Goal: Task Accomplishment & Management: Use online tool/utility

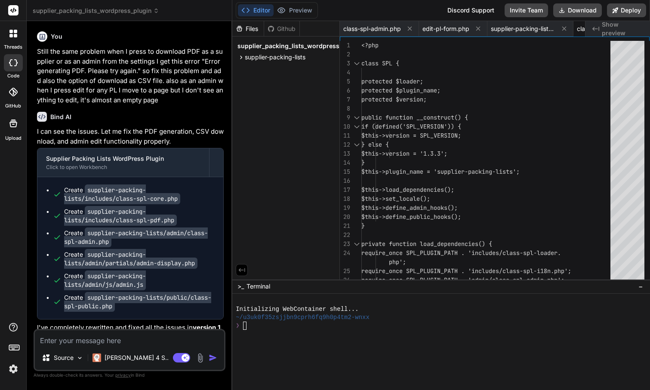
scroll to position [0, 148]
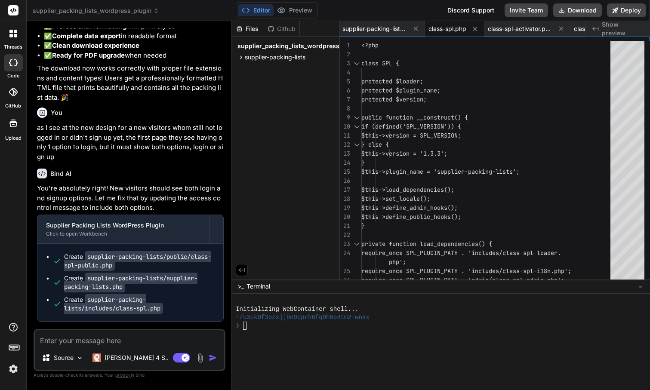
click at [153, 9] on icon at bounding box center [156, 11] width 6 height 6
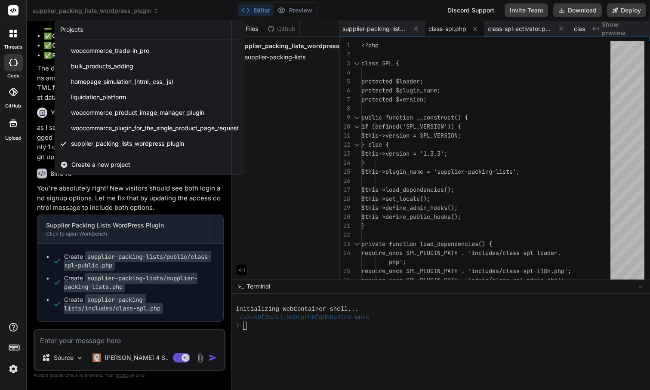
click at [111, 165] on span "Create a new project" at bounding box center [100, 164] width 59 height 9
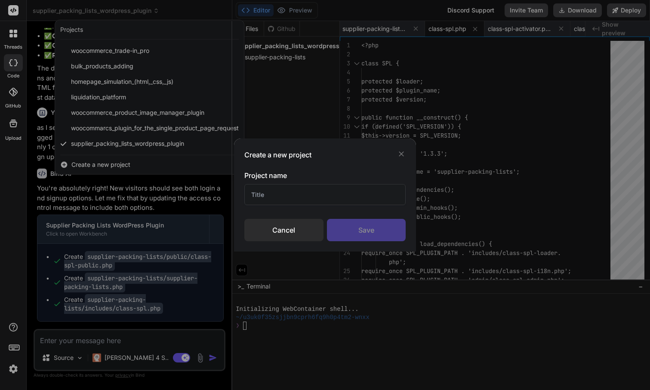
click at [282, 194] on input "text" at bounding box center [324, 194] width 161 height 21
type input "Sign up or login plugin"
click at [367, 231] on div "Save" at bounding box center [366, 230] width 79 height 22
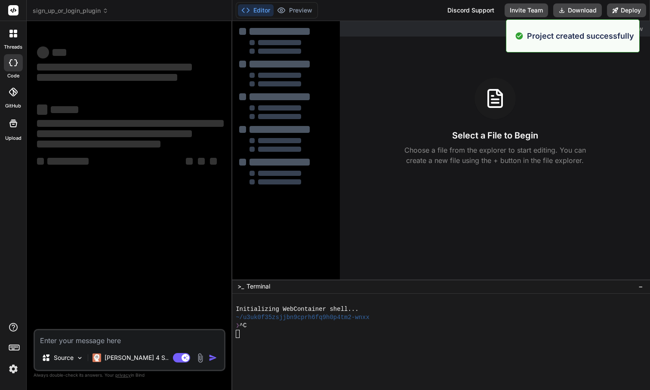
scroll to position [0, 0]
type textarea "x"
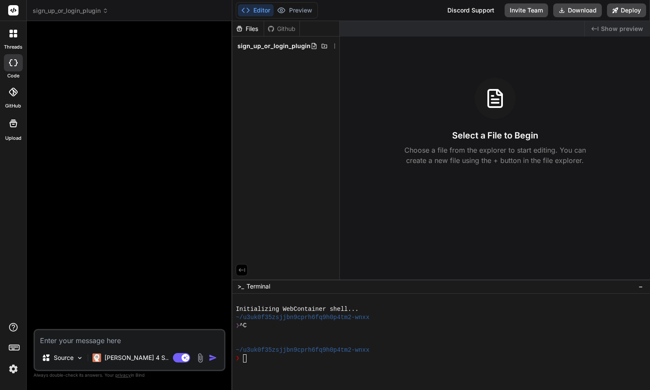
click at [103, 338] on textarea at bounding box center [129, 337] width 189 height 15
paste textarea "I want you to create a plugin for my WordPress site. This plugin should direct …"
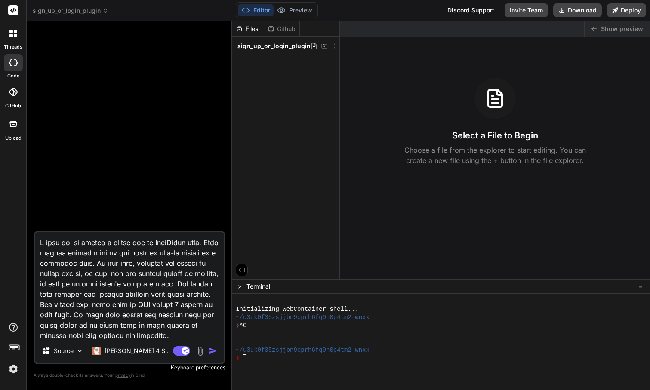
type textarea "I want you to create a plugin for my WordPress site. This plugin should direct …"
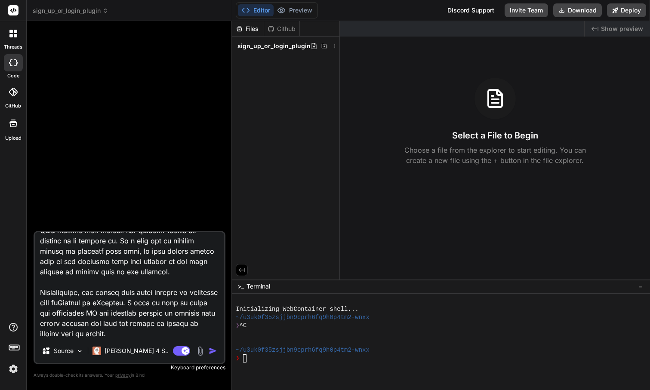
type textarea "x"
type textarea "I want you to create a plugin for my WordPress site. This plugin should direct …"
type textarea "x"
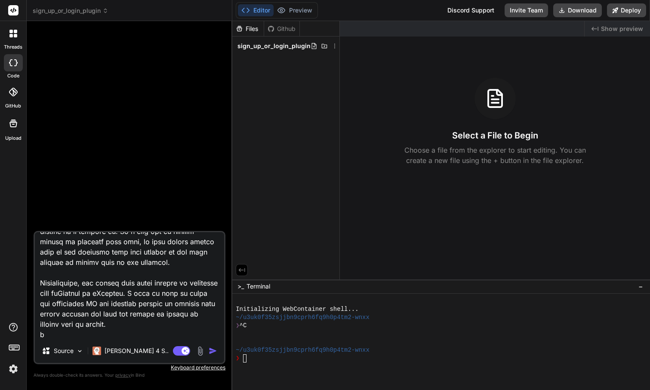
type textarea "I want you to create a plugin for my WordPress site. This plugin should direct …"
type textarea "x"
type textarea "I want you to create a plugin for my WordPress site. This plugin should direct …"
type textarea "x"
type textarea "I want you to create a plugin for my WordPress site. This plugin should direct …"
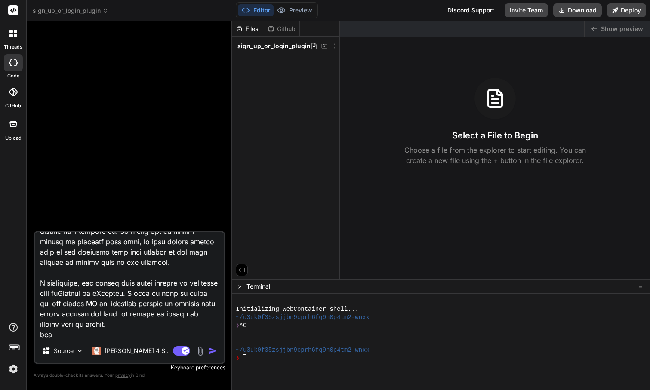
type textarea "x"
type textarea "I want you to create a plugin for my WordPress site. This plugin should direct …"
type textarea "x"
type textarea "I want you to create a plugin for my WordPress site. This plugin should direct …"
type textarea "x"
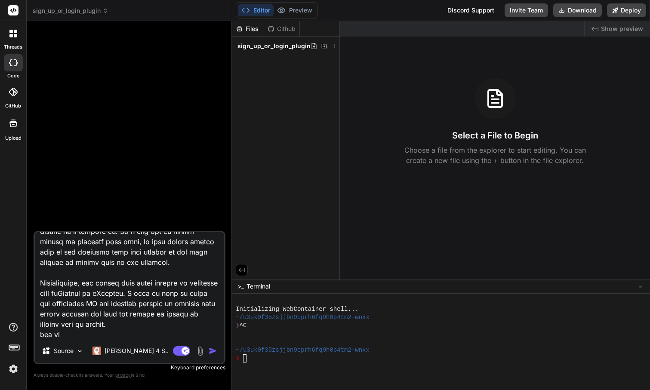
type textarea "I want you to create a plugin for my WordPress site. This plugin should direct …"
type textarea "x"
type textarea "I want you to create a plugin for my WordPress site. This plugin should direct …"
type textarea "x"
type textarea "I want you to create a plugin for my WordPress site. This plugin should direct …"
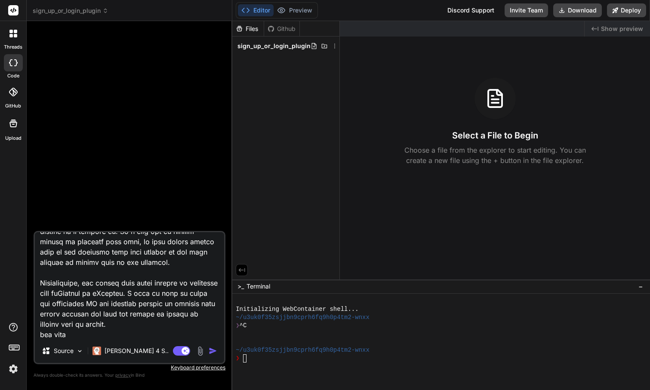
type textarea "x"
type textarea "I want you to create a plugin for my WordPress site. This plugin should direct …"
type textarea "x"
type textarea "I want you to create a plugin for my WordPress site. This plugin should direct …"
type textarea "x"
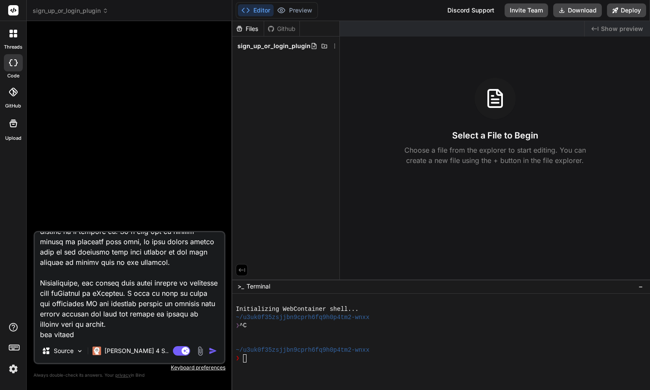
type textarea "I want you to create a plugin for my WordPress site. This plugin should direct …"
type textarea "x"
type textarea "I want you to create a plugin for my WordPress site. This plugin should direct …"
type textarea "x"
type textarea "I want you to create a plugin for my WordPress site. This plugin should direct …"
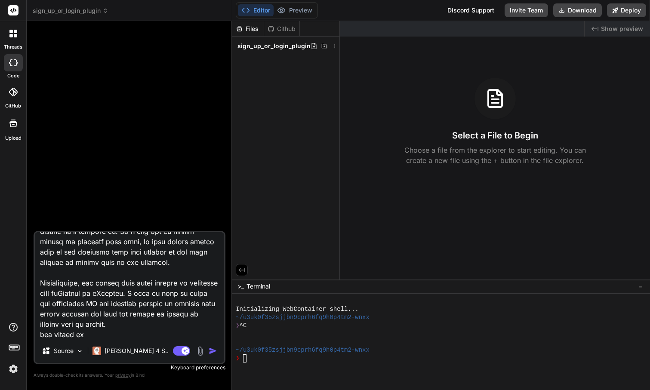
type textarea "x"
type textarea "I want you to create a plugin for my WordPress site. This plugin should direct …"
type textarea "x"
type textarea "I want you to create a plugin for my WordPress site. This plugin should direct …"
type textarea "x"
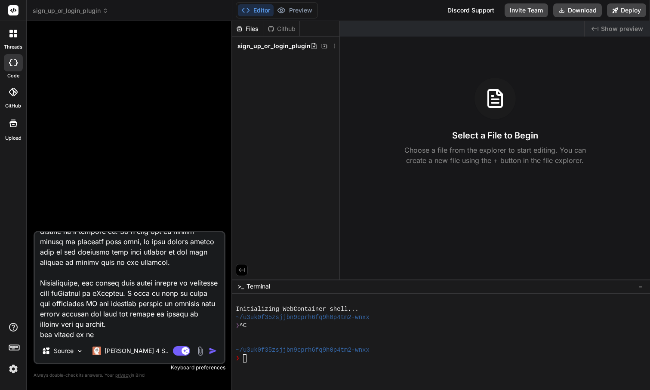
type textarea "I want you to create a plugin for my WordPress site. This plugin should direct …"
type textarea "x"
type textarea "I want you to create a plugin for my WordPress site. This plugin should direct …"
type textarea "x"
type textarea "I want you to create a plugin for my WordPress site. This plugin should direct …"
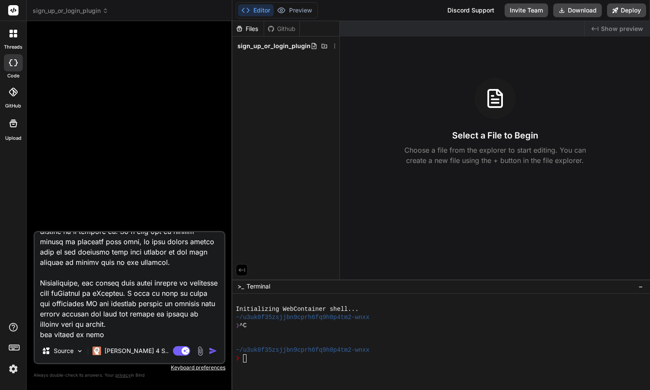
type textarea "x"
type textarea "I want you to create a plugin for my WordPress site. This plugin should direct …"
type textarea "x"
type textarea "I want you to create a plugin for my WordPress site. This plugin should direct …"
type textarea "x"
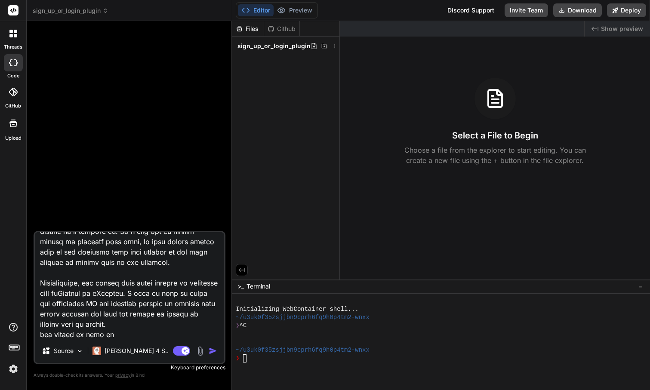
type textarea "I want you to create a plugin for my WordPress site. This plugin should direct …"
type textarea "x"
type textarea "I want you to create a plugin for my WordPress site. This plugin should direct …"
type textarea "x"
type textarea "I want you to create a plugin for my WordPress site. This plugin should direct …"
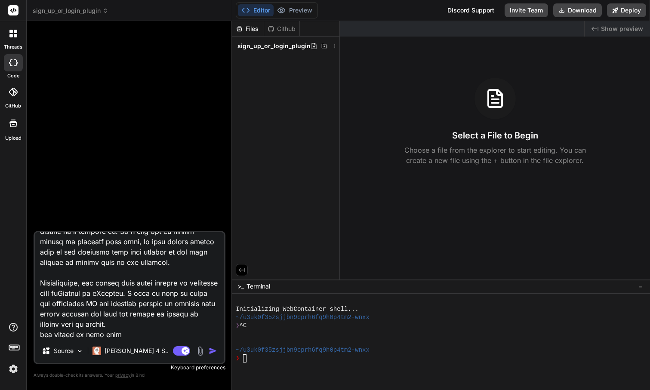
type textarea "x"
type textarea "I want you to create a plugin for my WordPress site. This plugin should direct …"
type textarea "x"
type textarea "I want you to create a plugin for my WordPress site. This plugin should direct …"
type textarea "x"
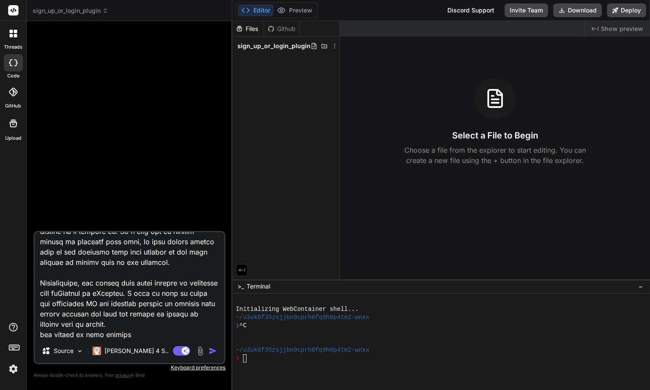
type textarea "I want you to create a plugin for my WordPress site. This plugin should direct …"
type textarea "x"
type textarea "I want you to create a plugin for my WordPress site. This plugin should direct …"
type textarea "x"
type textarea "I want you to create a plugin for my WordPress site. This plugin should direct …"
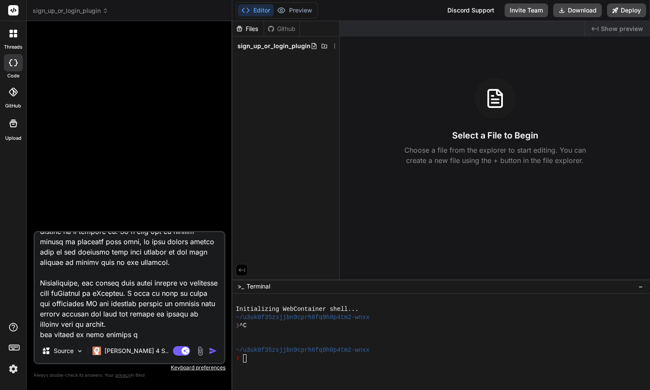
type textarea "x"
type textarea "I want you to create a plugin for my WordPress site. This plugin should direct …"
type textarea "x"
type textarea "I want you to create a plugin for my WordPress site. This plugin should direct …"
type textarea "x"
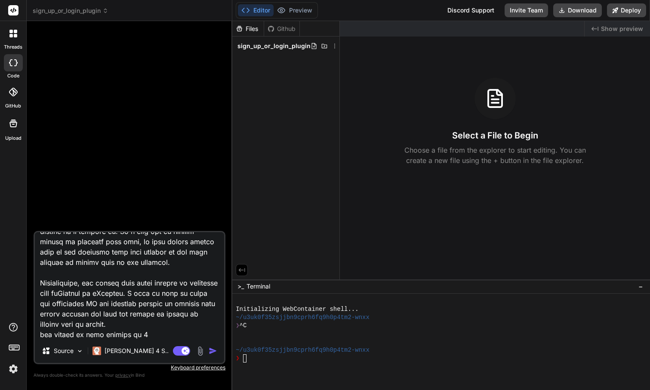
type textarea "I want you to create a plugin for my WordPress site. This plugin should direct …"
type textarea "x"
type textarea "I want you to create a plugin for my WordPress site. This plugin should direct …"
type textarea "x"
type textarea "I want you to create a plugin for my WordPress site. This plugin should direct …"
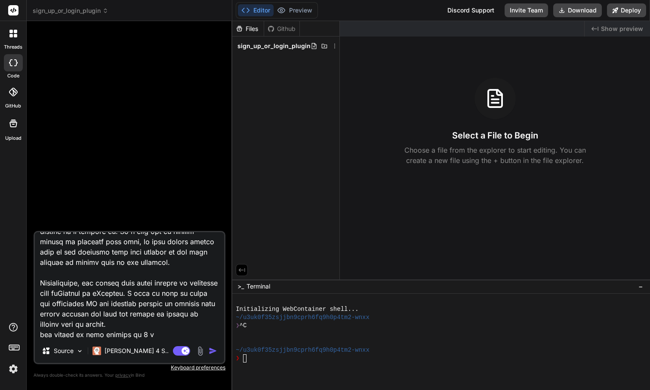
type textarea "x"
type textarea "I want you to create a plugin for my WordPress site. This plugin should direct …"
type textarea "x"
type textarea "I want you to create a plugin for my WordPress site. This plugin should direct …"
type textarea "x"
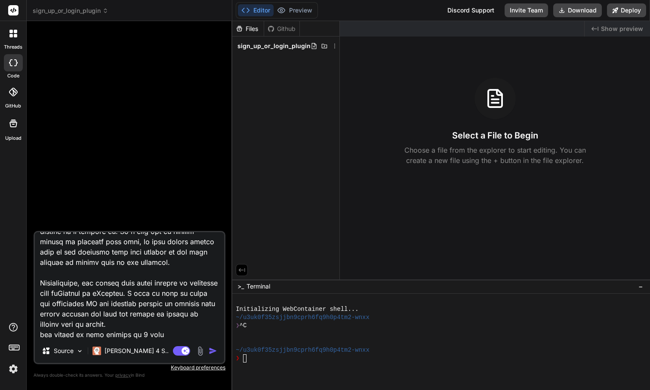
type textarea "I want you to create a plugin for my WordPress site. This plugin should direct …"
type textarea "x"
type textarea "I want you to create a plugin for my WordPress site. This plugin should direct …"
type textarea "x"
type textarea "I want you to create a plugin for my WordPress site. This plugin should direct …"
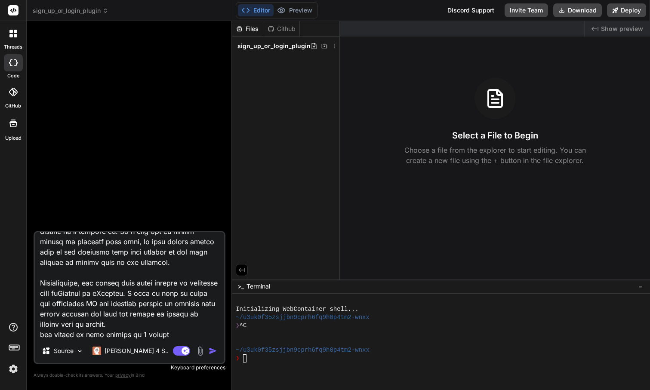
type textarea "x"
type textarea "I want you to create a plugin for my WordPress site. This plugin should direct …"
type textarea "x"
type textarea "I want you to create a plugin for my WordPress site. This plugin should direct …"
type textarea "x"
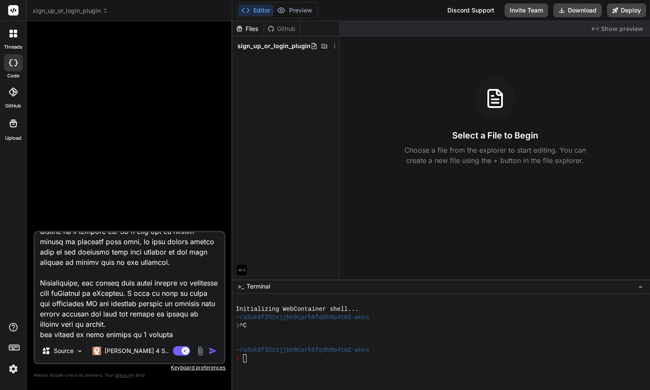
type textarea "I want you to create a plugin for my WordPress site. This plugin should direct …"
type textarea "x"
type textarea "I want you to create a plugin for my WordPress site. This plugin should direct …"
type textarea "x"
type textarea "I want you to create a plugin for my WordPress site. This plugin should direct …"
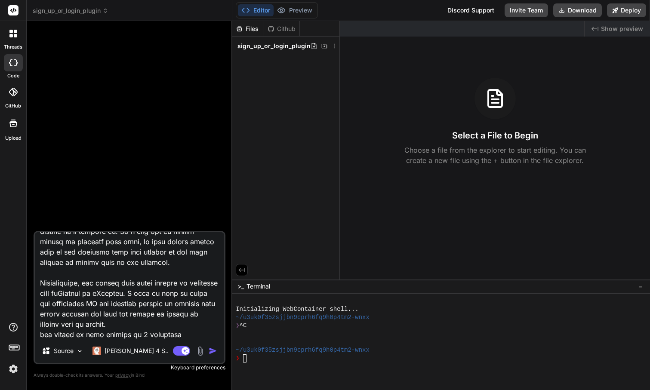
type textarea "x"
type textarea "I want you to create a plugin for my WordPress site. This plugin should direct …"
type textarea "x"
type textarea "I want you to create a plugin for my WordPress site. This plugin should direct …"
type textarea "x"
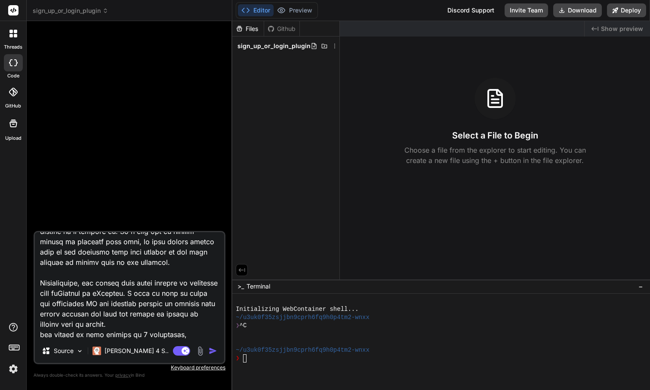
type textarea "I want you to create a plugin for my WordPress site. This plugin should direct …"
type textarea "x"
type textarea "I want you to create a plugin for my WordPress site. This plugin should direct …"
type textarea "x"
type textarea "I want you to create a plugin for my WordPress site. This plugin should direct …"
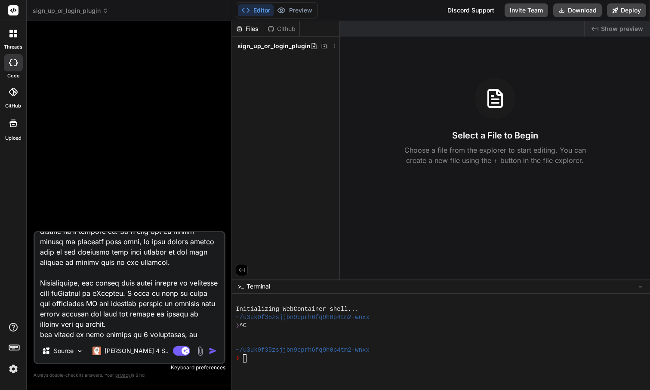
type textarea "x"
type textarea "I want you to create a plugin for my WordPress site. This plugin should direct …"
type textarea "x"
type textarea "I want you to create a plugin for my WordPress site. This plugin should direct …"
type textarea "x"
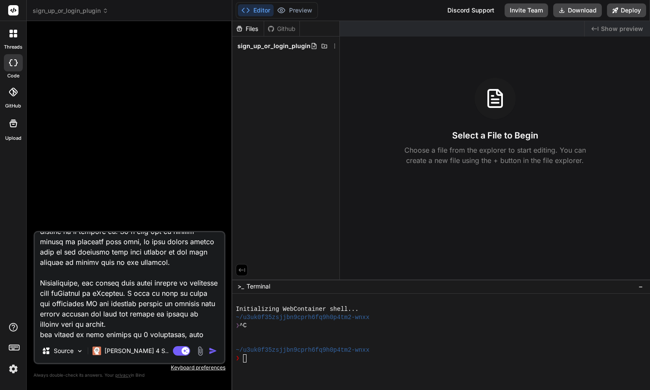
type textarea "I want you to create a plugin for my WordPress site. This plugin should direct …"
type textarea "x"
type textarea "I want you to create a plugin for my WordPress site. This plugin should direct …"
type textarea "x"
type textarea "I want you to create a plugin for my WordPress site. This plugin should direct …"
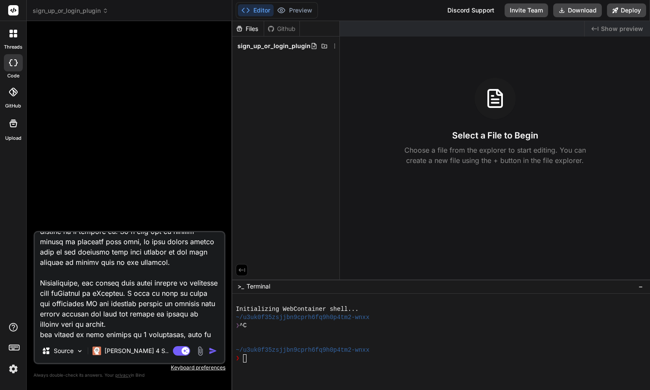
type textarea "x"
type textarea "I want you to create a plugin for my WordPress site. This plugin should direct …"
type textarea "x"
type textarea "I want you to create a plugin for my WordPress site. This plugin should direct …"
type textarea "x"
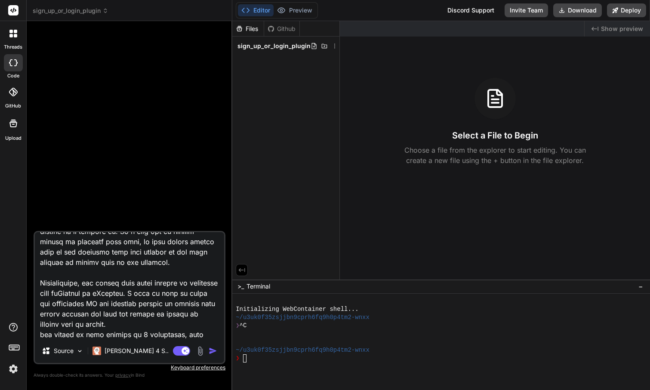
type textarea "I want you to create a plugin for my WordPress site. This plugin should direct …"
type textarea "x"
type textarea "I want you to create a plugin for my WordPress site. This plugin should direct …"
type textarea "x"
type textarea "I want you to create a plugin for my WordPress site. This plugin should direct …"
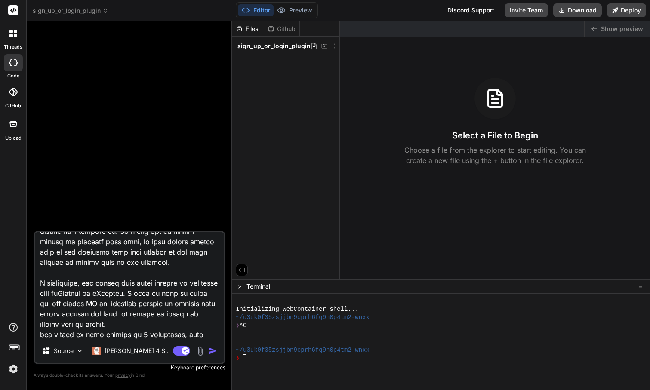
type textarea "x"
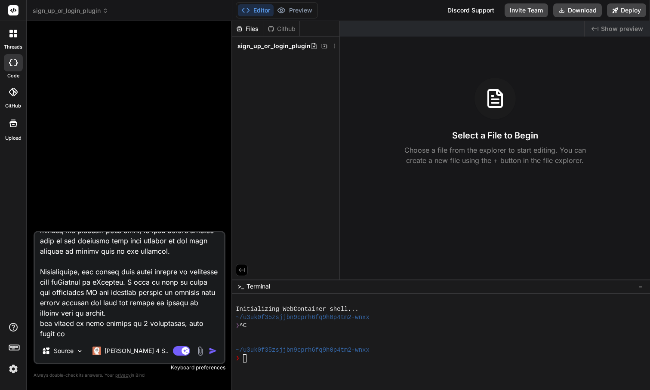
type textarea "I want you to create a plugin for my WordPress site. This plugin should direct …"
type textarea "x"
type textarea "I want you to create a plugin for my WordPress site. This plugin should direct …"
type textarea "x"
type textarea "I want you to create a plugin for my WordPress site. This plugin should direct …"
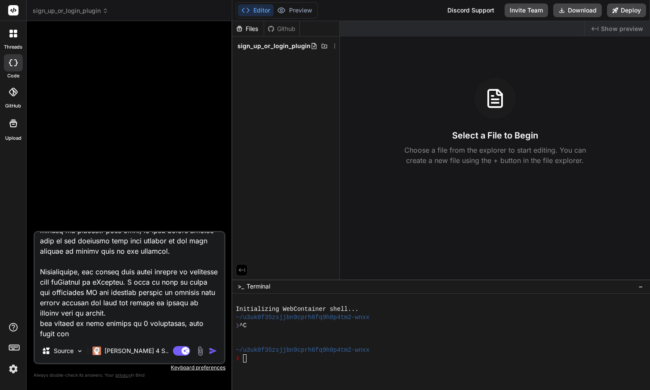
type textarea "x"
type textarea "I want you to create a plugin for my WordPress site. This plugin should direct …"
type textarea "x"
type textarea "I want you to create a plugin for my WordPress site. This plugin should direct …"
type textarea "x"
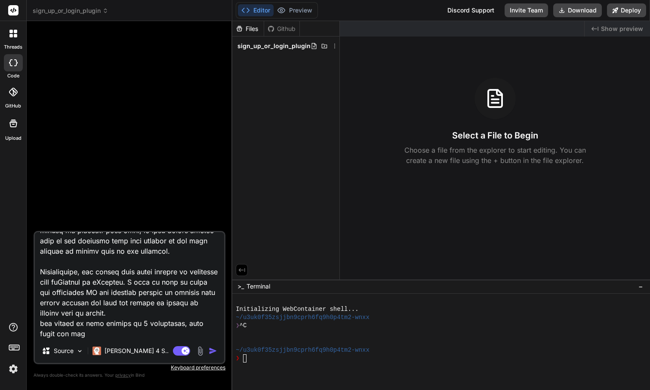
type textarea "I want you to create a plugin for my WordPress site. This plugin should direct …"
type textarea "x"
type textarea "I want you to create a plugin for my WordPress site. This plugin should direct …"
type textarea "x"
type textarea "I want you to create a plugin for my WordPress site. This plugin should direct …"
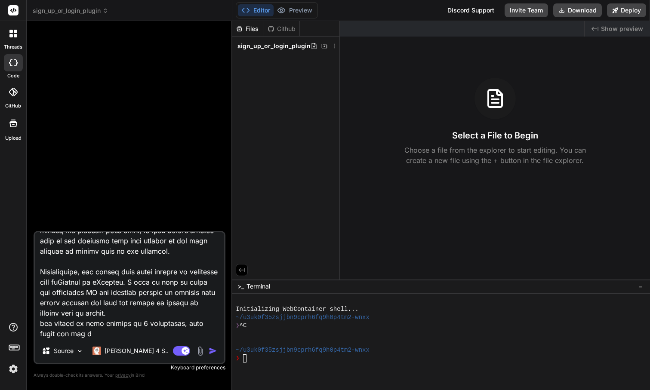
type textarea "x"
type textarea "I want you to create a plugin for my WordPress site. This plugin should direct …"
type textarea "x"
type textarea "I want you to create a plugin for my WordPress site. This plugin should direct …"
type textarea "x"
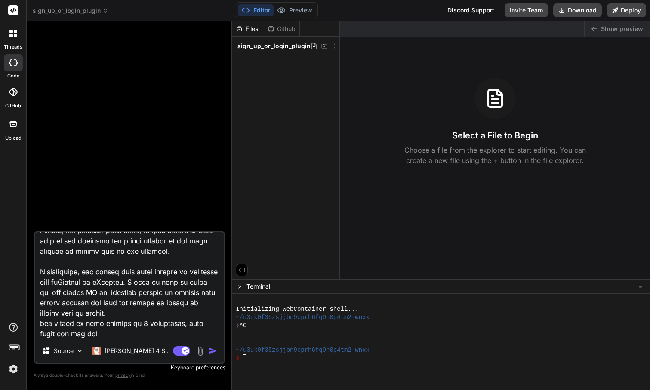
type textarea "I want you to create a plugin for my WordPress site. This plugin should direct …"
type textarea "x"
type textarea "I want you to create a plugin for my WordPress site. This plugin should direct …"
type textarea "x"
type textarea "I want you to create a plugin for my WordPress site. This plugin should direct …"
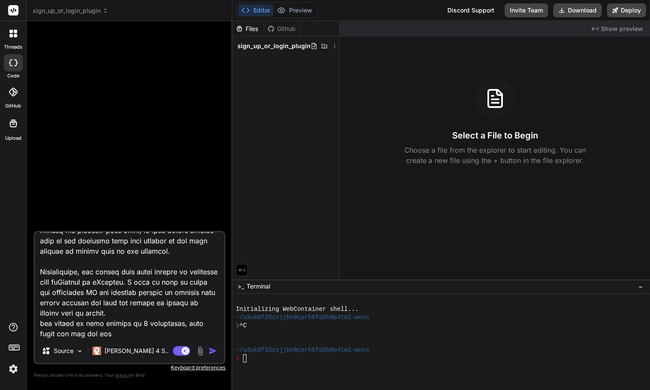
type textarea "x"
type textarea "I want you to create a plugin for my WordPress site. This plugin should direct …"
type textarea "x"
type textarea "I want you to create a plugin for my WordPress site. This plugin should direct …"
type textarea "x"
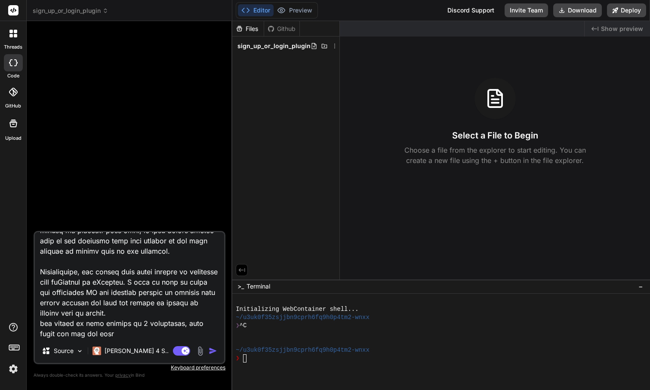
type textarea "I want you to create a plugin for my WordPress site. This plugin should direct …"
type textarea "x"
type textarea "I want you to create a plugin for my WordPress site. This plugin should direct …"
type textarea "x"
type textarea "I want you to create a plugin for my WordPress site. This plugin should direct …"
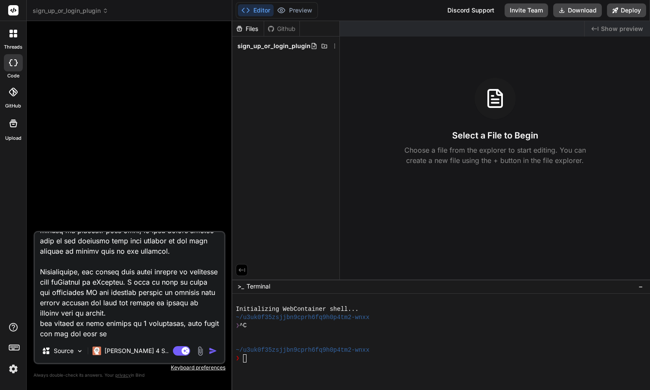
type textarea "x"
type textarea "I want you to create a plugin for my WordPress site. This plugin should direct …"
type textarea "x"
type textarea "I want you to create a plugin for my WordPress site. This plugin should direct …"
type textarea "x"
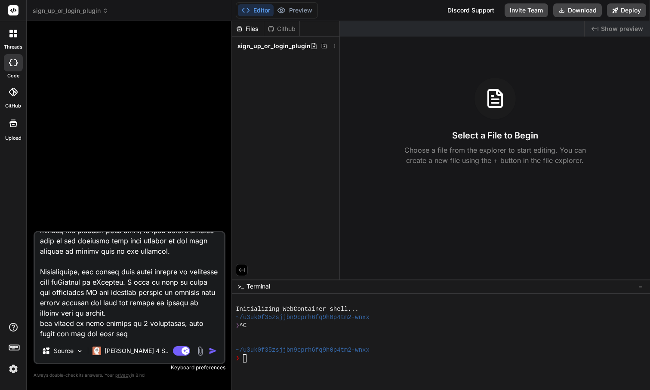
type textarea "I want you to create a plugin for my WordPress site. This plugin should direct …"
type textarea "x"
type textarea "I want you to create a plugin for my WordPress site. This plugin should direct …"
type textarea "x"
type textarea "I want you to create a plugin for my WordPress site. This plugin should direct …"
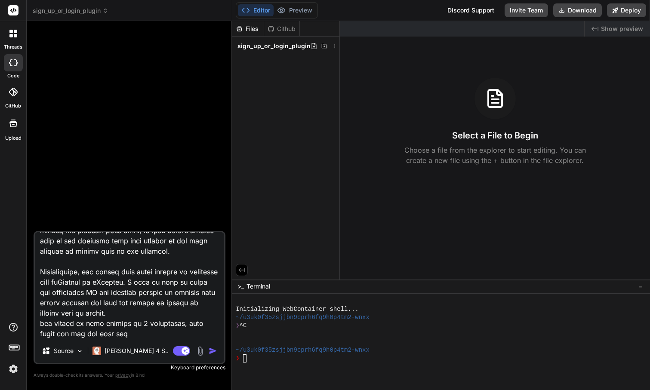
type textarea "x"
type textarea "I want you to create a plugin for my WordPress site. This plugin should direct …"
type textarea "x"
type textarea "I want you to create a plugin for my WordPress site. This plugin should direct …"
type textarea "x"
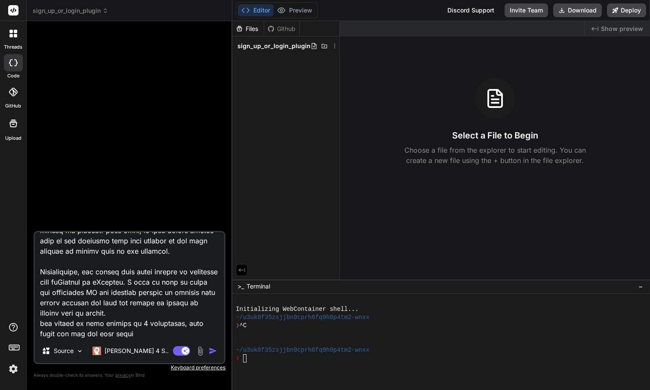
type textarea "I want you to create a plugin for my WordPress site. This plugin should direct …"
type textarea "x"
type textarea "I want you to create a plugin for my WordPress site. This plugin should direct …"
type textarea "x"
type textarea "I want you to create a plugin for my WordPress site. This plugin should direct …"
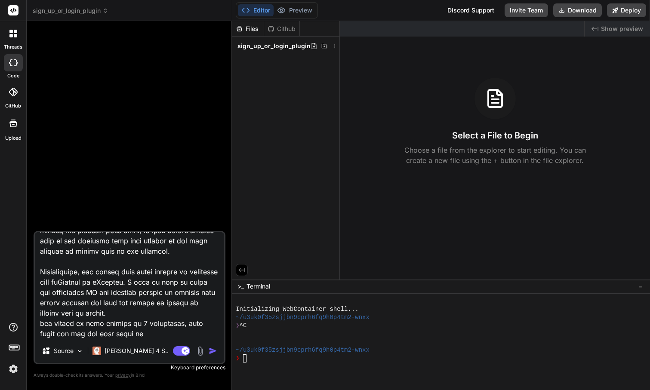
type textarea "x"
type textarea "I want you to create a plugin for my WordPress site. This plugin should direct …"
type textarea "x"
type textarea "I want you to create a plugin for my WordPress site. This plugin should direct …"
type textarea "x"
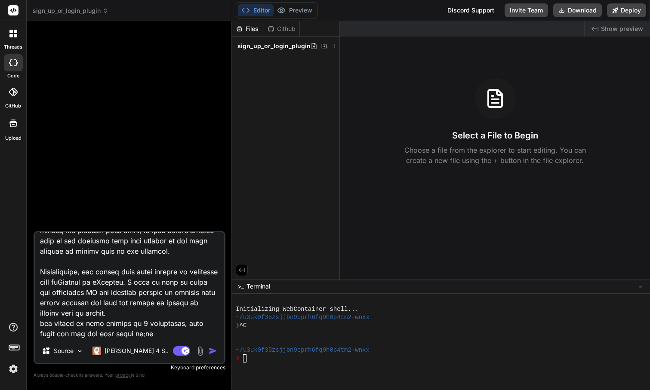
type textarea "I want you to create a plugin for my WordPress site. This plugin should direct …"
type textarea "x"
type textarea "I want you to create a plugin for my WordPress site. This plugin should direct …"
type textarea "x"
type textarea "I want you to create a plugin for my WordPress site. This plugin should direct …"
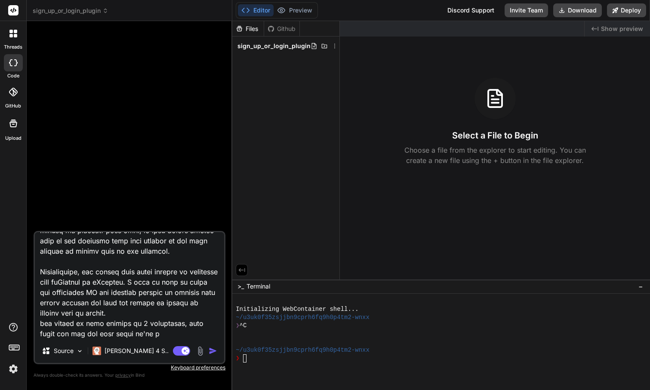
type textarea "x"
type textarea "I want you to create a plugin for my WordPress site. This plugin should direct …"
type textarea "x"
type textarea "I want you to create a plugin for my WordPress site. This plugin should direct …"
type textarea "x"
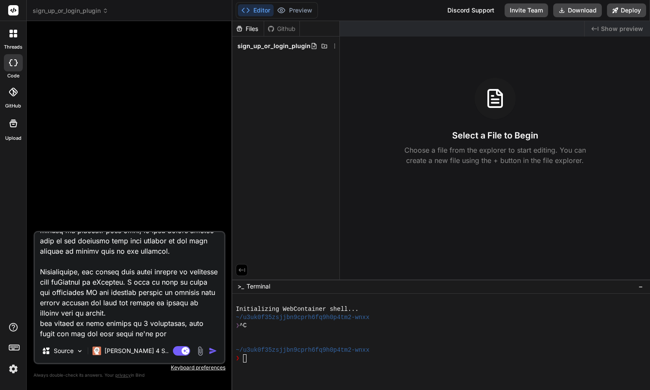
type textarea "I want you to create a plugin for my WordPress site. This plugin should direct …"
type textarea "x"
type textarea "I want you to create a plugin for my WordPress site. This plugin should direct …"
type textarea "x"
type textarea "I want you to create a plugin for my WordPress site. This plugin should direct …"
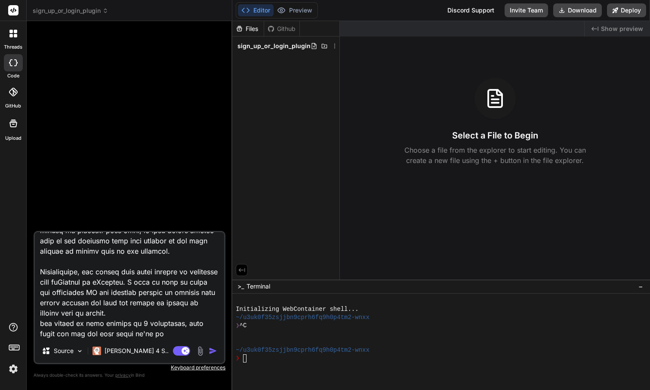
type textarea "x"
type textarea "I want you to create a plugin for my WordPress site. This plugin should direct …"
type textarea "x"
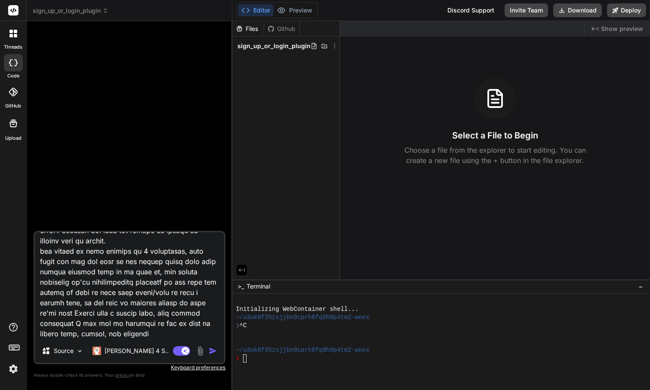
scroll to position [260, 0]
click at [86, 335] on textarea at bounding box center [129, 285] width 189 height 107
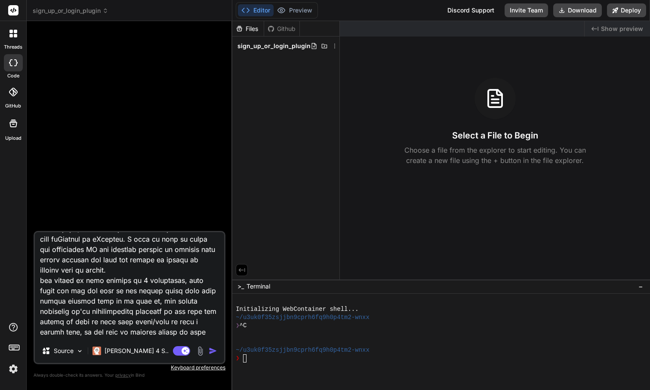
scroll to position [231, 0]
click at [42, 278] on textarea at bounding box center [129, 285] width 189 height 107
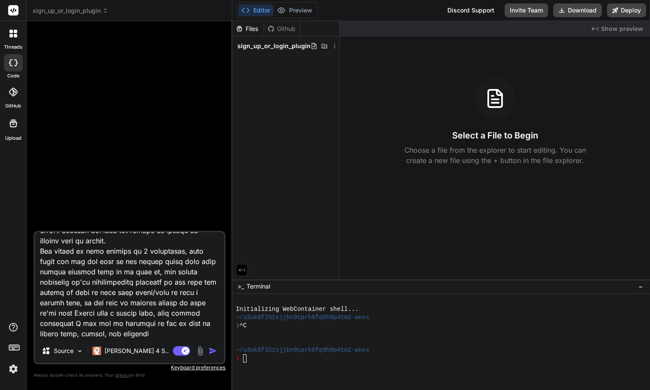
scroll to position [260, 0]
click at [77, 335] on textarea at bounding box center [129, 285] width 189 height 107
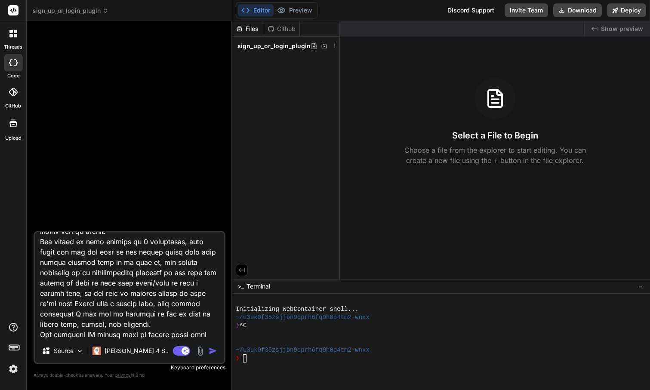
scroll to position [280, 0]
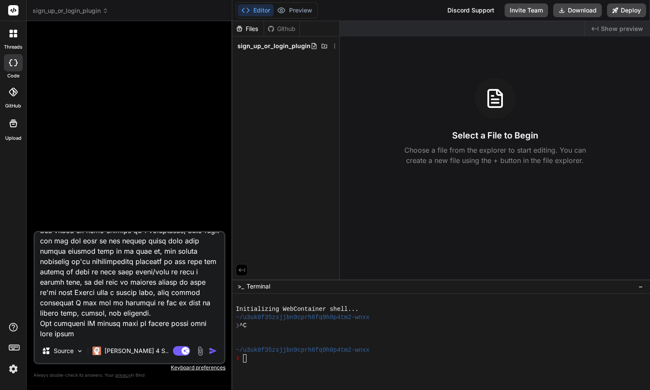
click at [213, 351] on img "button" at bounding box center [213, 351] width 9 height 9
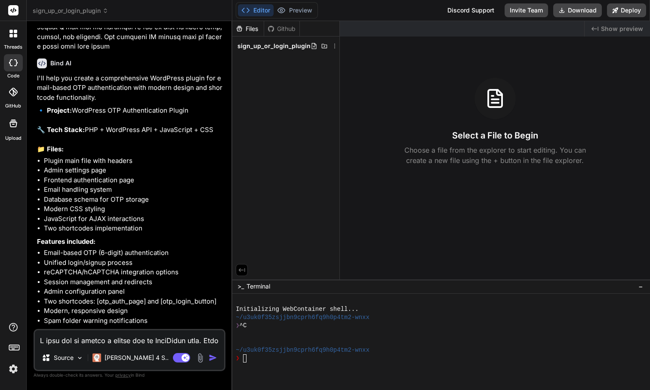
scroll to position [276, 0]
drag, startPoint x: 58, startPoint y: 314, endPoint x: 85, endPoint y: 314, distance: 26.7
click at [85, 329] on p "Shall I go ahead and generate this complete WordPress plugin?" at bounding box center [130, 338] width 187 height 19
copy p "go ahead"
click at [73, 340] on textarea at bounding box center [129, 337] width 189 height 15
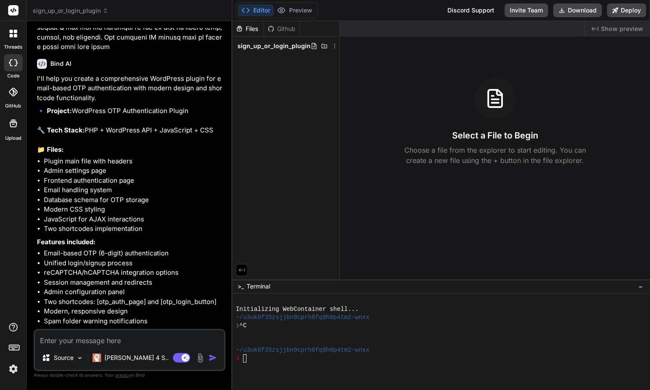
paste textarea "go ahead"
click at [213, 356] on img "button" at bounding box center [213, 357] width 9 height 9
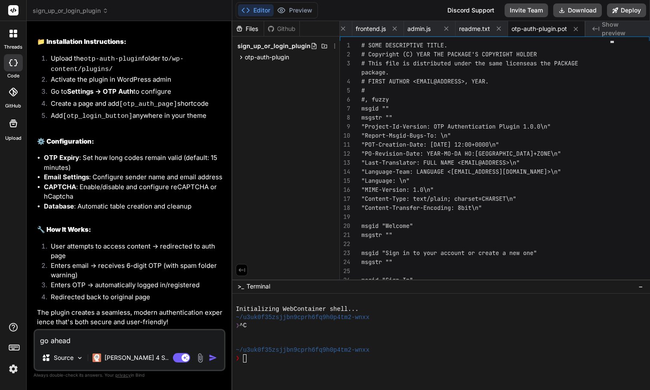
scroll to position [1195, 0]
click at [571, 11] on button "Download" at bounding box center [577, 10] width 49 height 14
click at [134, 341] on textarea "go ahead" at bounding box center [129, 337] width 189 height 15
click at [190, 340] on textarea "the page where I entered the shortcode in it it does" at bounding box center [129, 337] width 189 height 15
click at [212, 343] on textarea "the page where I entered the shortcode in it does" at bounding box center [129, 337] width 189 height 15
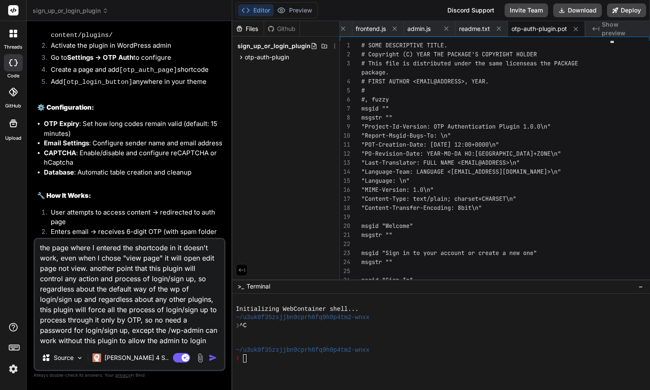
scroll to position [11, 0]
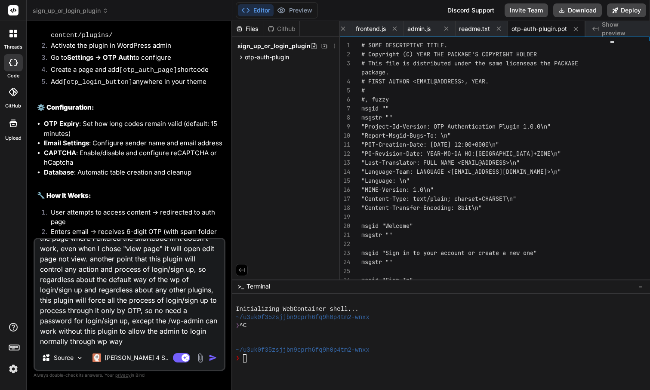
click at [210, 360] on img "button" at bounding box center [213, 357] width 9 height 9
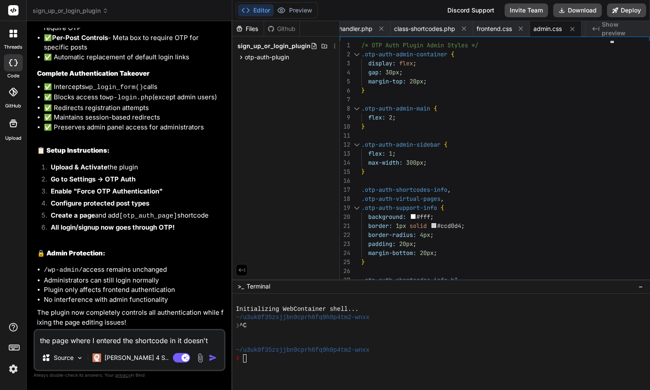
scroll to position [2112, 0]
click at [577, 9] on button "Download" at bounding box center [577, 10] width 49 height 14
click at [123, 344] on textarea "the page where I entered the shortcode in it doesn't work, even when I chose "v…" at bounding box center [129, 337] width 189 height 15
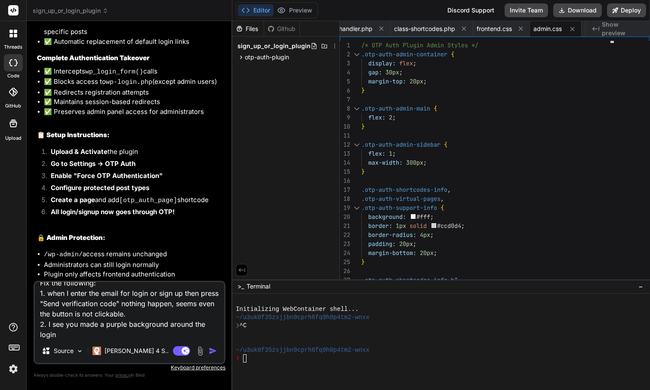
scroll to position [0, 0]
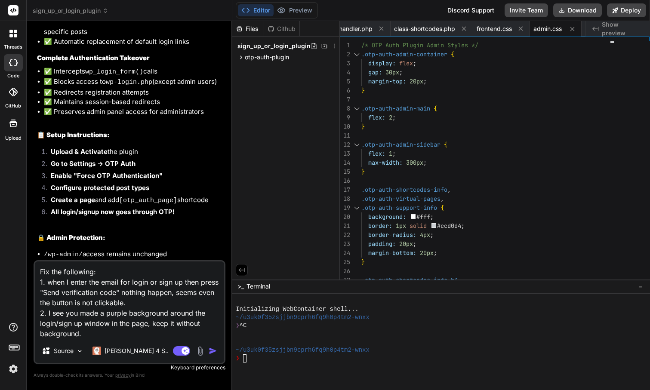
click at [210, 352] on img "button" at bounding box center [213, 351] width 9 height 9
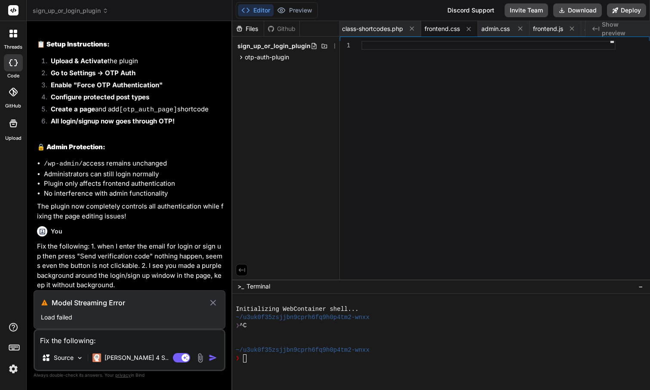
scroll to position [2216, 0]
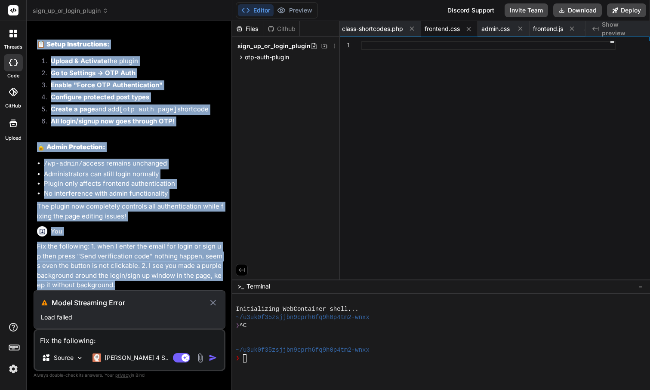
drag, startPoint x: 36, startPoint y: 247, endPoint x: 121, endPoint y: 282, distance: 91.6
click at [121, 282] on div "You Bind AI I'll help you create a comprehensive WordPress plugin for email-bas…" at bounding box center [130, 159] width 190 height 262
copy div "loremi dolorsi amet co ad elit se, doe tempor incididun ut'la etdoloremagna ali…"
click at [452, 117] on div at bounding box center [488, 162] width 254 height 242
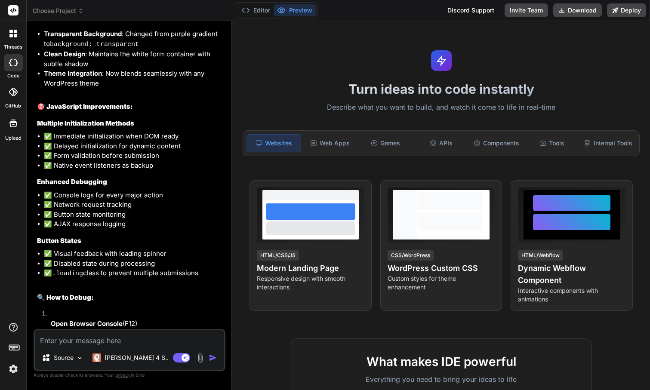
scroll to position [2823, 0]
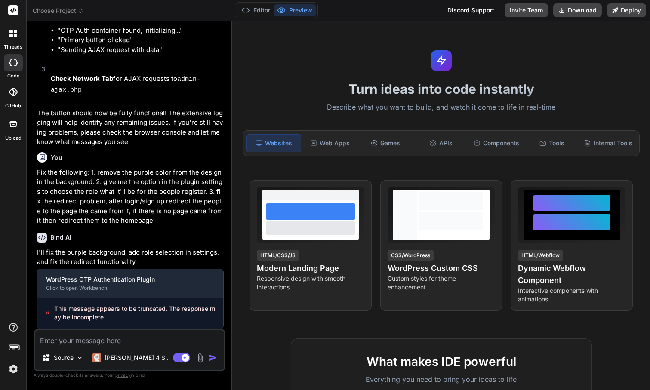
type textarea "x"
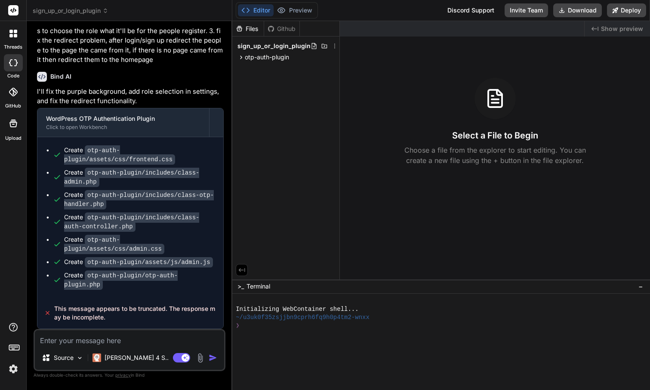
scroll to position [3526, 0]
type textarea "Fix the following: 1. remove the purple color from the design in the background…"
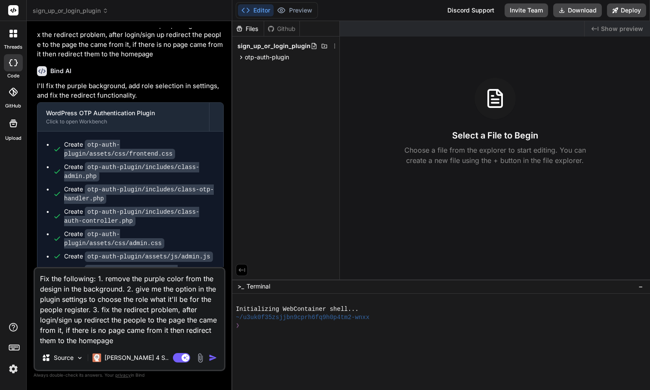
type textarea "x"
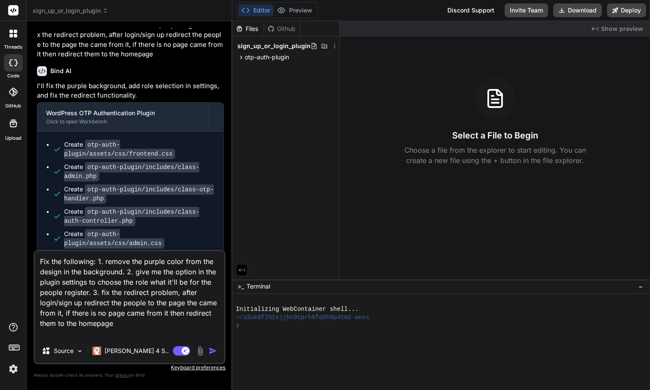
type textarea "Fix the following: 1. remove the purple color from the design in the background…"
type textarea "x"
type textarea "Fix the following: 1. remove the purple color from the design in the background…"
type textarea "x"
type textarea "Fix the following: 1. remove the purple color from the design in the background…"
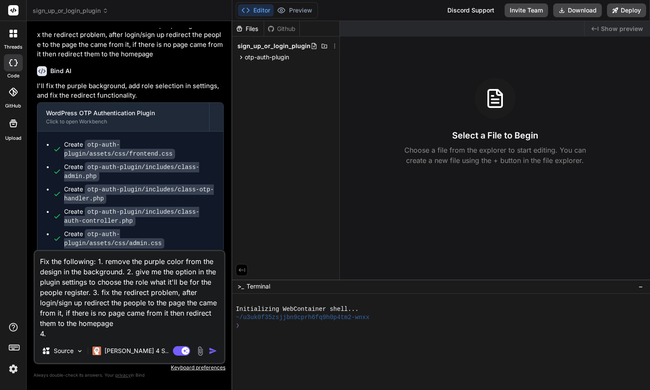
type textarea "x"
type textarea "Fix the following: 1. remove the purple color from the design in the background…"
type textarea "x"
type textarea "Fix the following: 1. remove the purple color from the design in the background…"
type textarea "x"
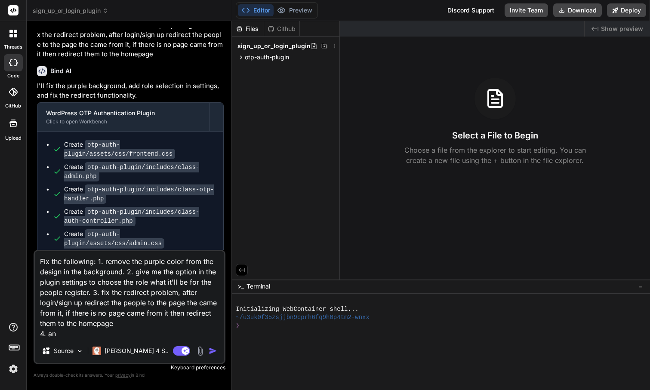
type textarea "Fix the following: 1. remove the purple color from the design in the background…"
type textarea "x"
type textarea "Fix the following: 1. remove the purple color from the design in the background…"
type textarea "x"
type textarea "Fix the following: 1. remove the purple color from the design in the background…"
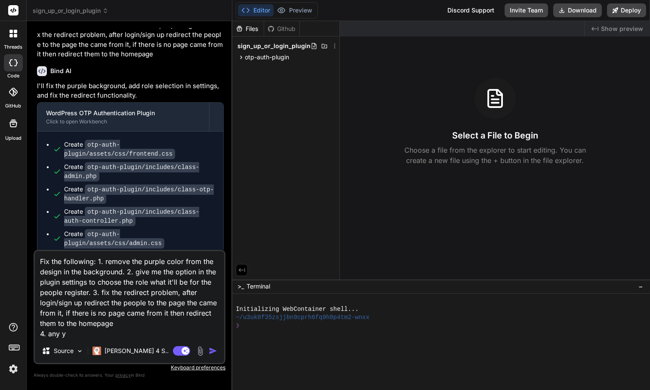
type textarea "x"
type textarea "Fix the following: 1. remove the purple color from the design in the background…"
type textarea "x"
type textarea "Fix the following: 1. remove the purple color from the design in the background…"
type textarea "x"
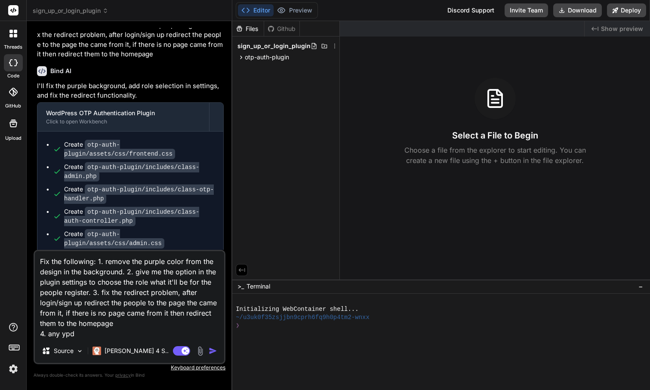
type textarea "Fix the following: 1. remove the purple color from the design in the background…"
type textarea "x"
type textarea "Fix the following: 1. remove the purple color from the design in the background…"
type textarea "x"
type textarea "Fix the following: 1. remove the purple color from the design in the background…"
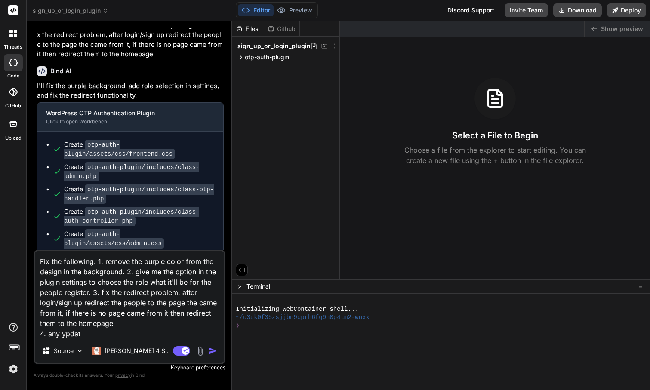
type textarea "x"
type textarea "Fix the following: 1. remove the purple color from the design in the background…"
type textarea "x"
type textarea "Fix the following: 1. remove the purple color from the design in the background…"
type textarea "x"
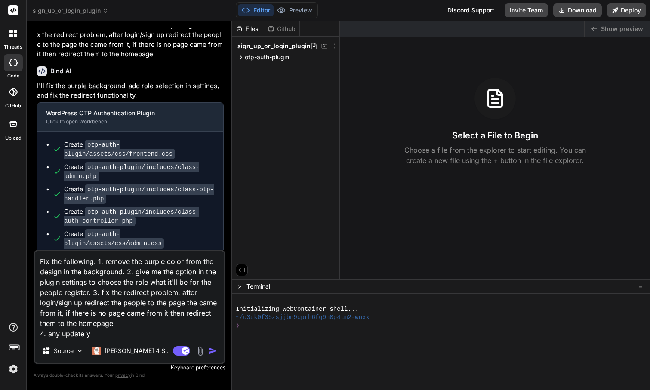
type textarea "Fix the following: 1. remove the purple color from the design in the background…"
type textarea "x"
type textarea "Fix the following: 1. remove the purple color from the design in the background…"
type textarea "x"
type textarea "Fix the following: 1. remove the purple color from the design in the background…"
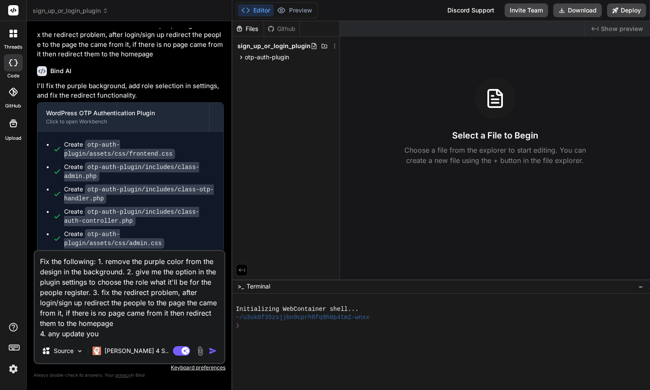
type textarea "x"
type textarea "Fix the following: 1. remove the purple color from the design in the background…"
type textarea "x"
type textarea "Fix the following: 1. remove the purple color from the design in the background…"
type textarea "x"
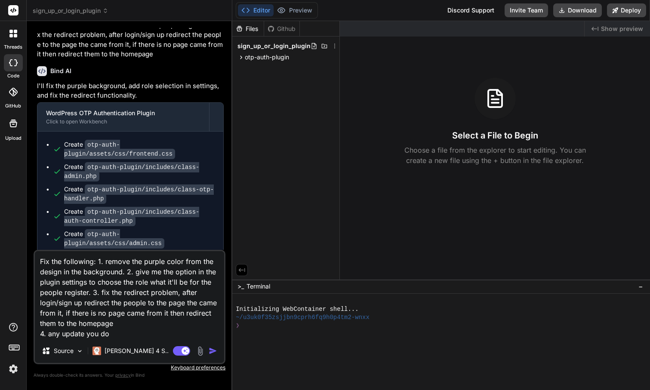
type textarea "Fix the following: 1. remove the purple color from the design in the background…"
type textarea "x"
type textarea "Fix the following: 1. remove the purple color from the design in the background…"
type textarea "x"
type textarea "Fix the following: 1. remove the purple color from the design in the background…"
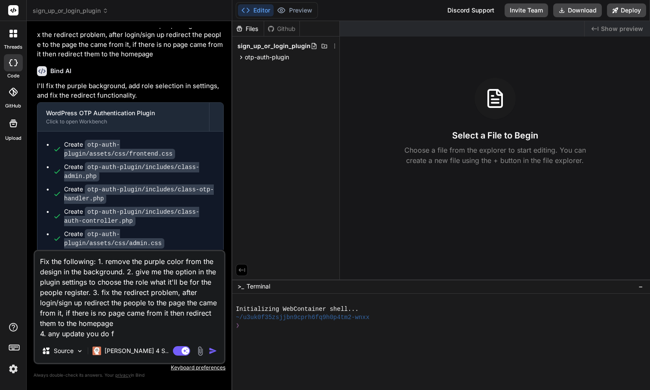
type textarea "x"
type textarea "Fix the following: 1. remove the purple color from the design in the background…"
type textarea "x"
type textarea "Fix the following: 1. remove the purple color from the design in the background…"
type textarea "x"
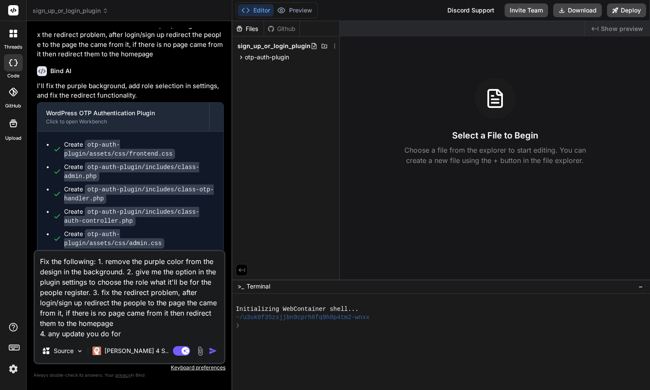
type textarea "Fix the following: 1. remove the purple color from the design in the background…"
type textarea "x"
type textarea "Fix the following: 1. remove the purple color from the design in the background…"
type textarea "x"
type textarea "Fix the following: 1. remove the purple color from the design in the background…"
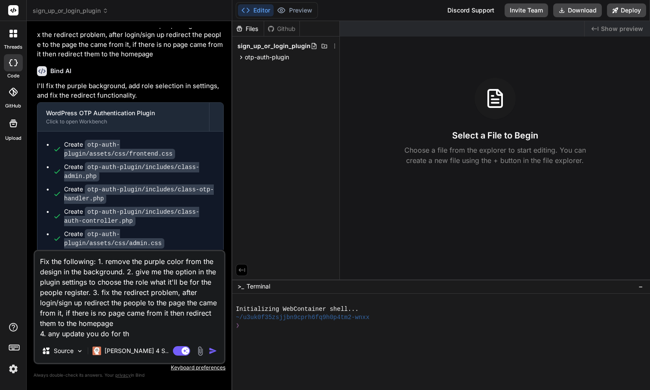
type textarea "x"
type textarea "Fix the following: 1. remove the purple color from the design in the background…"
type textarea "x"
type textarea "Fix the following: 1. remove the purple color from the design in the background…"
type textarea "x"
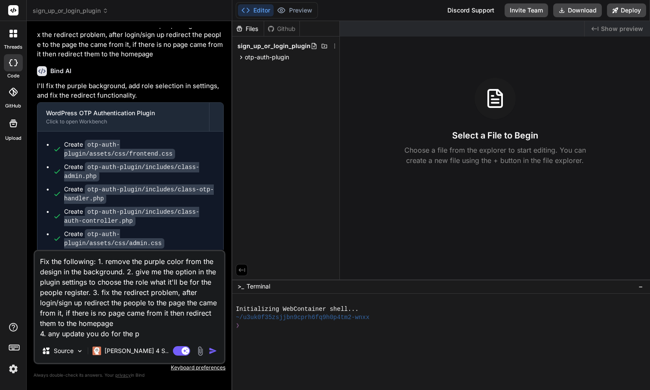
type textarea "Fix the following: 1. remove the purple color from the design in the background…"
type textarea "x"
type textarea "Fix the following: 1. remove the purple color from the design in the background…"
type textarea "x"
type textarea "Fix the following: 1. remove the purple color from the design in the background…"
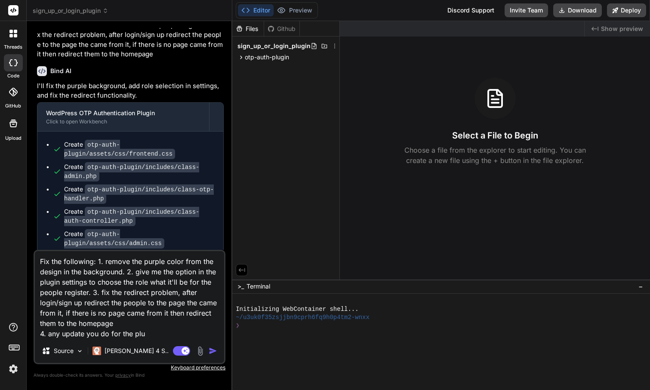
type textarea "x"
type textarea "Fix the following: 1. remove the purple color from the design in the background…"
type textarea "x"
type textarea "Fix the following: 1. remove the purple color from the design in the background…"
type textarea "x"
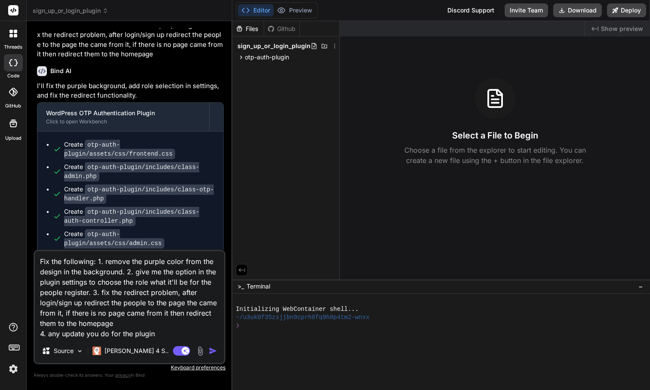
type textarea "Fix the following: 1. remove the purple color from the design in the background…"
type textarea "x"
type textarea "Fix the following: 1. remove the purple color from the design in the background…"
type textarea "x"
type textarea "Fix the following: 1. remove the purple color from the design in the background…"
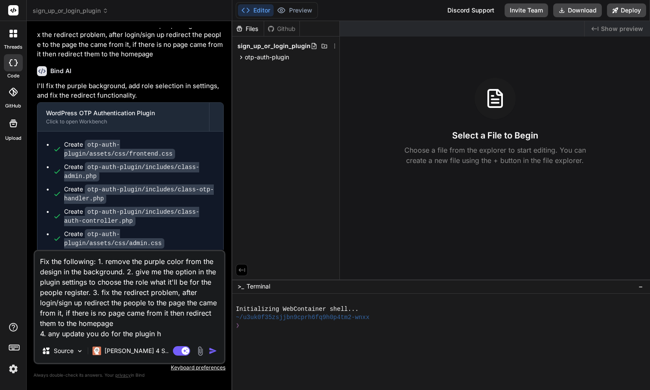
type textarea "x"
type textarea "Fix the following: 1. remove the purple color from the design in the background…"
type textarea "x"
type textarea "Fix the following: 1. remove the purple color from the design in the background…"
type textarea "x"
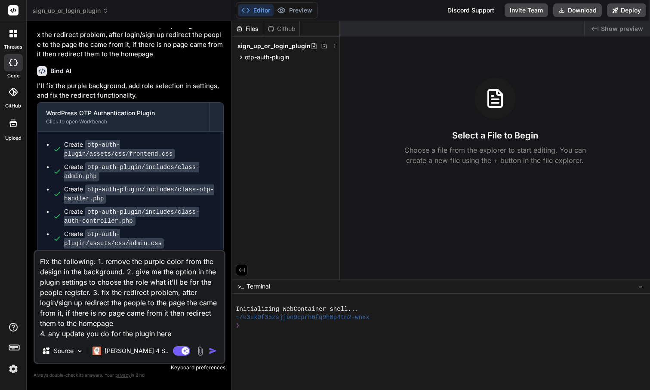
type textarea "Fix the following: 1. remove the purple color from the design in the background…"
type textarea "x"
type textarea "Fix the following: 1. remove the purple color from the design in the background…"
type textarea "x"
type textarea "Fix the following: 1. remove the purple color from the design in the background…"
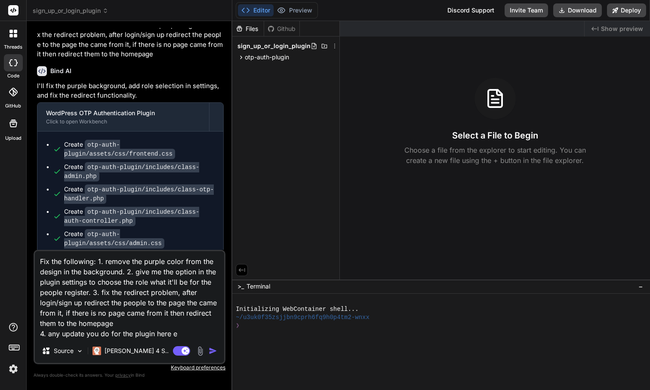
type textarea "x"
type textarea "Fix the following: 1. remove the purple color from the design in the background…"
type textarea "x"
type textarea "Fix the following: 1. remove the purple color from the design in the background…"
type textarea "x"
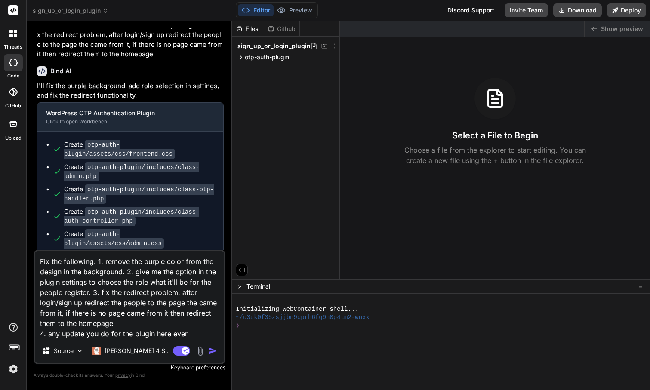
type textarea "Fix the following: 1. remove the purple color from the design in the background…"
type textarea "x"
type textarea "Fix the following: 1. remove the purple color from the design in the background…"
type textarea "x"
type textarea "Fix the following: 1. remove the purple color from the design in the background…"
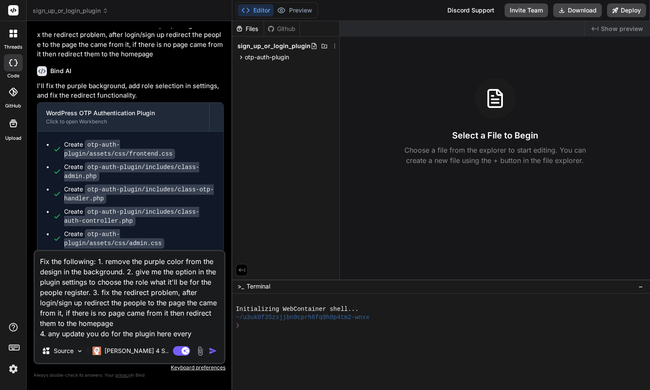
type textarea "x"
type textarea "Fix the following: 1. remove the purple color from the design in the background…"
type textarea "x"
type textarea "Fix the following: 1. remove the purple color from the design in the background…"
type textarea "x"
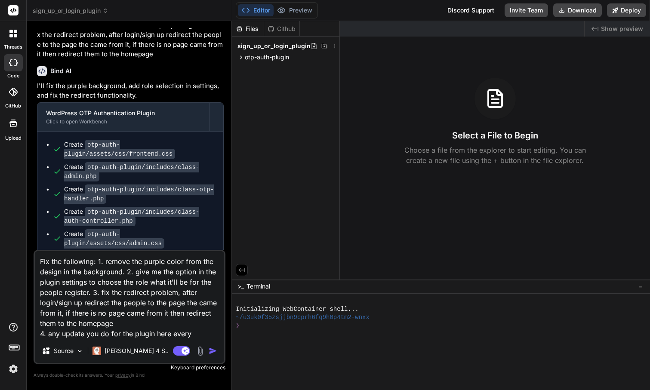
type textarea "Fix the following: 1. remove the purple color from the design in the background…"
type textarea "x"
type textarea "Fix the following: 1. remove the purple color from the design in the background…"
type textarea "x"
type textarea "Fix the following: 1. remove the purple color from the design in the background…"
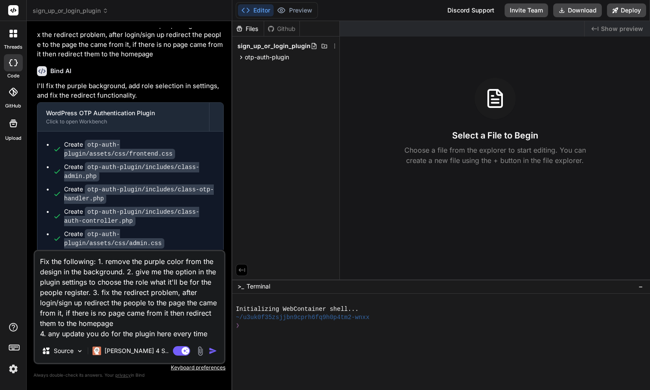
type textarea "x"
type textarea "Fix the following: 1. remove the purple color from the design in the background…"
type textarea "x"
type textarea "Fix the following: 1. remove the purple color from the design in the background…"
type textarea "x"
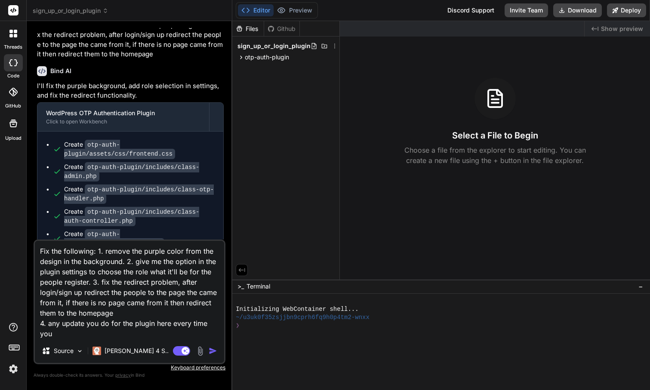
type textarea "Fix the following: 1. remove the purple color from the design in the background…"
type textarea "x"
type textarea "Fix the following: 1. remove the purple color from the design in the background…"
type textarea "x"
type textarea "Fix the following: 1. remove the purple color from the design in the background…"
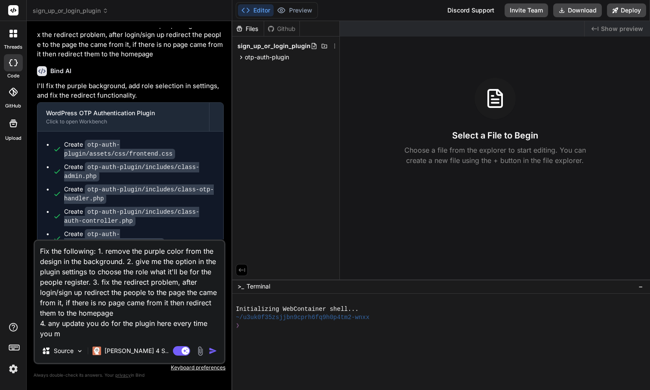
type textarea "x"
type textarea "Fix the following: 1. remove the purple color from the design in the background…"
type textarea "x"
type textarea "Fix the following: 1. remove the purple color from the design in the background…"
type textarea "x"
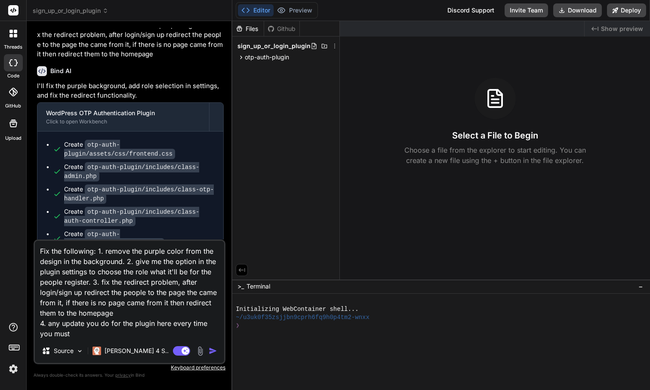
type textarea "Fix the following: 1. remove the purple color from the design in the background…"
type textarea "x"
type textarea "Fix the following: 1. remove the purple color from the design in the background…"
type textarea "x"
type textarea "Fix the following: 1. remove the purple color from the design in the background…"
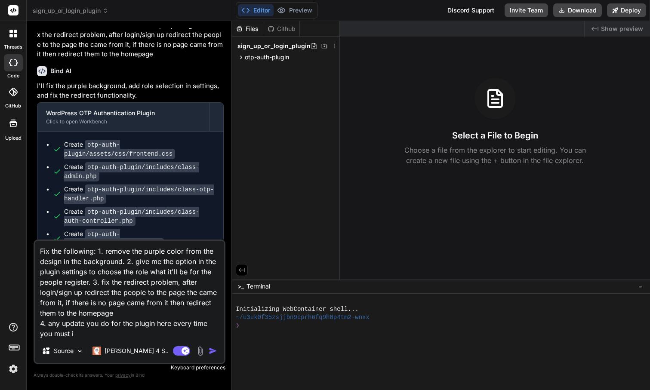
type textarea "x"
type textarea "Fix the following: 1. remove the purple color from the design in the background…"
type textarea "x"
type textarea "Fix the following: 1. remove the purple color from the design in the background…"
type textarea "x"
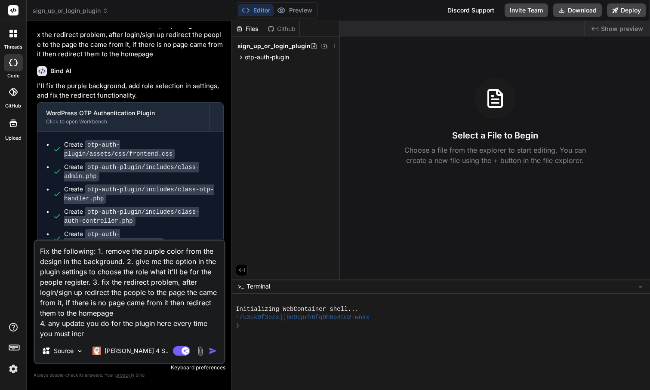
type textarea "Fix the following: 1. remove the purple color from the design in the background…"
type textarea "x"
type textarea "Fix the following: 1. remove the purple color from the design in the background…"
type textarea "x"
type textarea "Fix the following: 1. remove the purple color from the design in the background…"
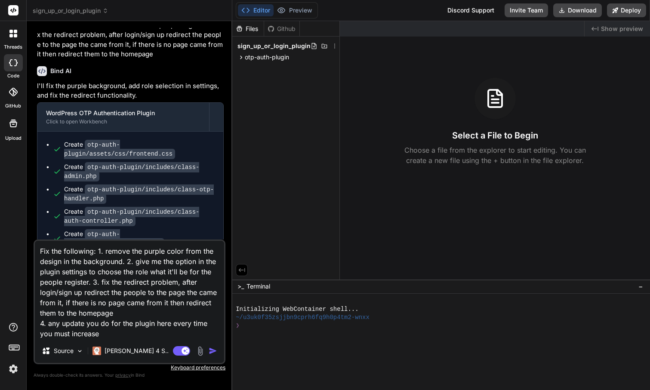
type textarea "x"
type textarea "Fix the following: 1. remove the purple color from the design in the background…"
type textarea "x"
type textarea "Fix the following: 1. remove the purple color from the design in the background…"
type textarea "x"
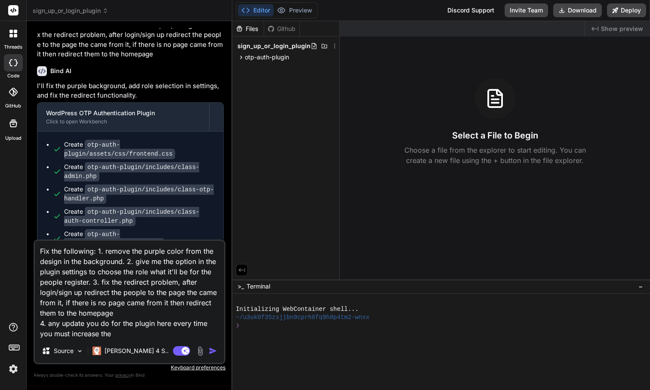
type textarea "Fix the following: 1. remove the purple color from the design in the background…"
type textarea "x"
type textarea "Fix the following: 1. remove the purple color from the design in the background…"
type textarea "x"
type textarea "Fix the following: 1. remove the purple color from the design in the background…"
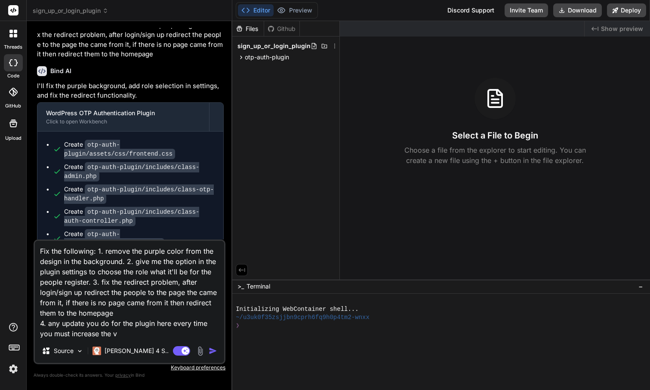
type textarea "x"
type textarea "Fix the following: 1. remove the purple color from the design in the background…"
type textarea "x"
type textarea "Fix the following: 1. remove the purple color from the design in the background…"
type textarea "x"
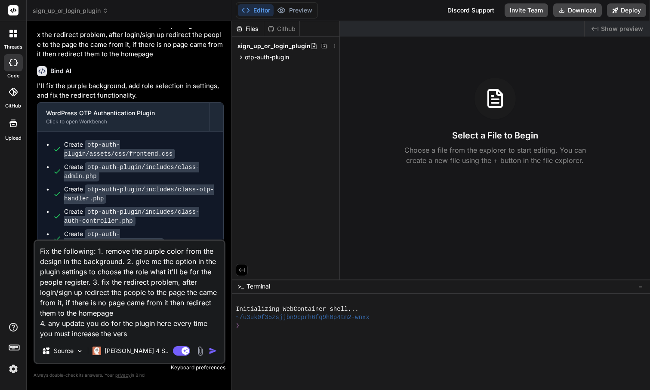
type textarea "Fix the following: 1. remove the purple color from the design in the background…"
type textarea "x"
type textarea "Fix the following: 1. remove the purple color from the design in the background…"
type textarea "x"
type textarea "Fix the following: 1. remove the purple color from the design in the background…"
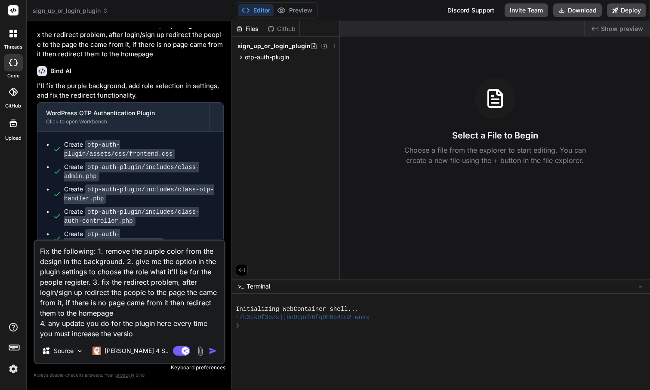
type textarea "x"
type textarea "Fix the following: 1. remove the purple color from the design in the background…"
type textarea "x"
type textarea "Fix the following: 1. remove the purple color from the design in the background…"
type textarea "x"
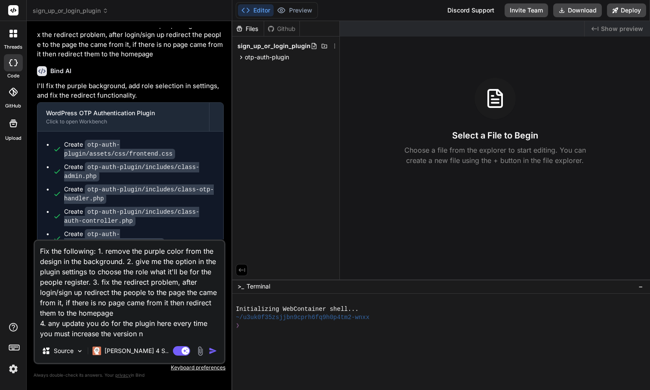
type textarea "Fix the following: 1. remove the purple color from the design in the background…"
type textarea "x"
type textarea "Fix the following: 1. remove the purple color from the design in the background…"
type textarea "x"
type textarea "Fix the following: 1. remove the purple color from the design in the background…"
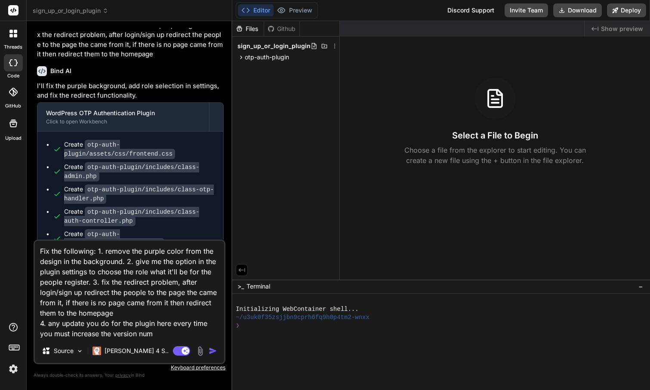
type textarea "x"
type textarea "Fix the following: 1. remove the purple color from the design in the background…"
type textarea "x"
type textarea "Fix the following: 1. remove the purple color from the design in the background…"
type textarea "x"
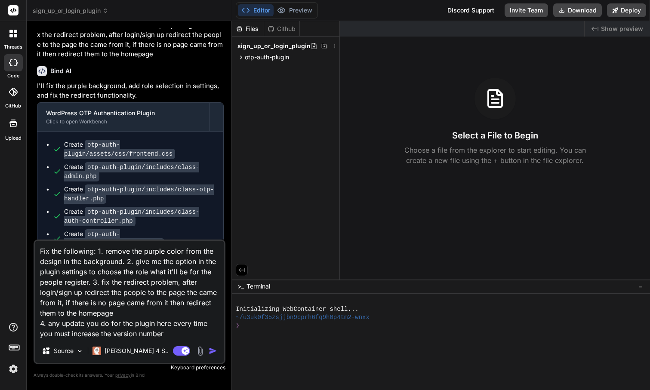
type textarea "Fix the following: 1. remove the purple color from the design in the background…"
type textarea "x"
type textarea "Fix the following: 1. remove the purple color from the design in the background…"
type textarea "x"
type textarea "Fix the following: 1. remove the purple color from the design in the background…"
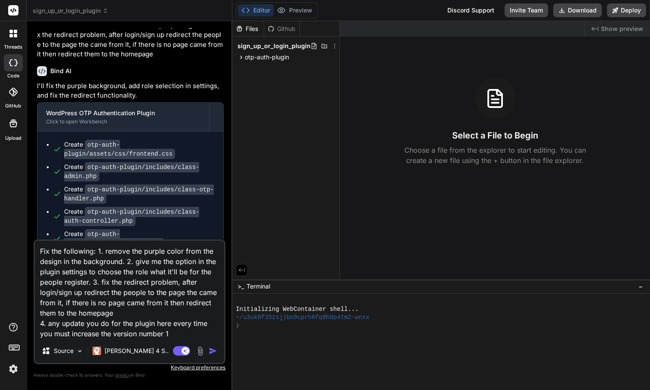
type textarea "x"
type textarea "Fix the following: 1. remove the purple color from the design in the background…"
type textarea "x"
type textarea "Fix the following: 1. remove the purple color from the design in the background…"
type textarea "x"
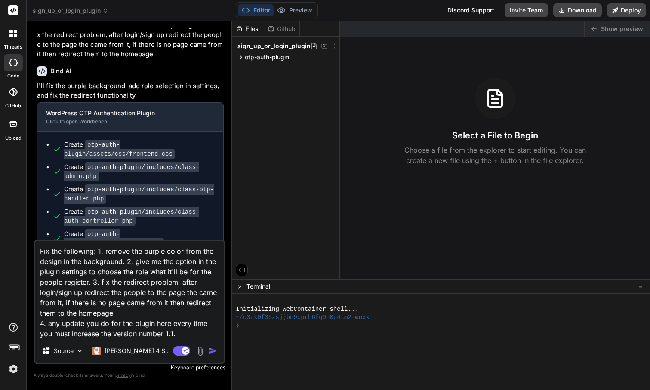
type textarea "Fix the following: 1. remove the purple color from the design in the background…"
type textarea "x"
type textarea "Fix the following: 1. remove the purple color from the design in the background…"
type textarea "x"
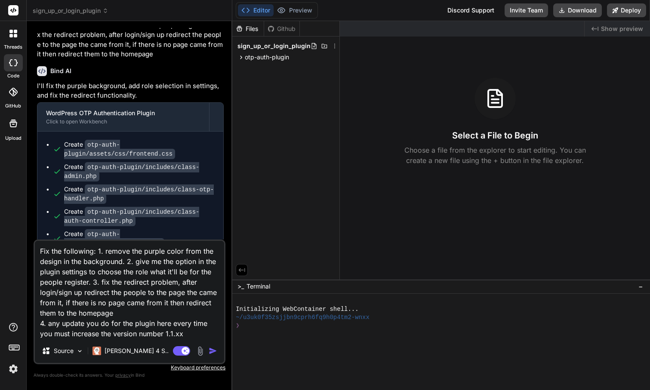
type textarea "Fix the following: 1. remove the purple color from the design in the background…"
click at [212, 350] on img "button" at bounding box center [213, 351] width 9 height 9
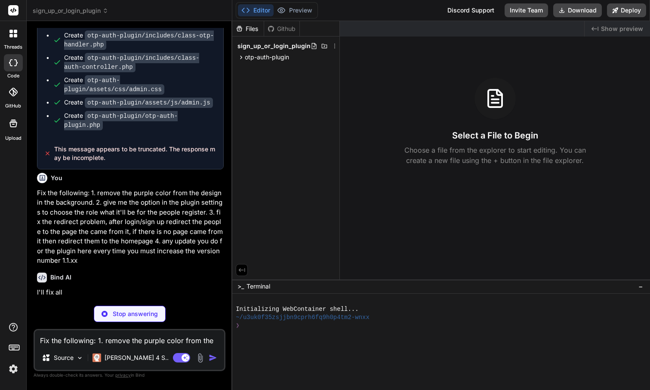
scroll to position [3673, 0]
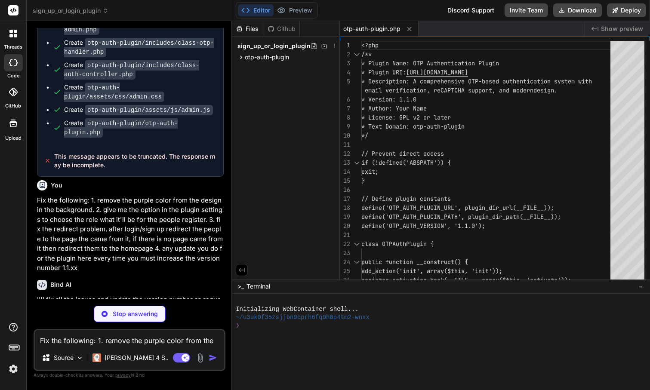
type textarea "x"
type textarea "body .otp-auth-wrapper { background: transparent !important; background-color: …"
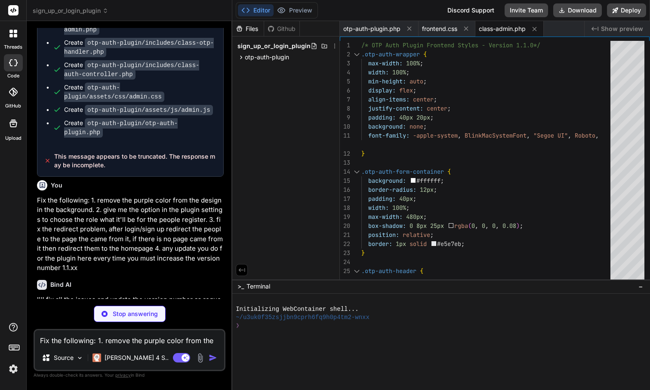
type textarea "x"
type textarea "[hcaptcha_secret]" value="' . esc_attr($value) . '" class="regular-text" />'; }…"
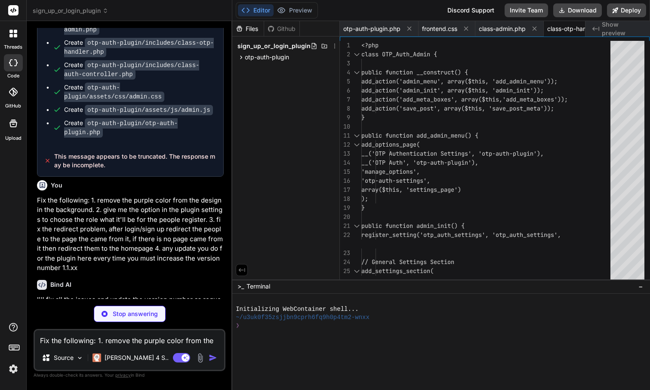
type textarea "x"
type textarea ""DELETE FROM {$this->table_name} WHERE expires_at < NOW() OR (is_used = 1 AND c…"
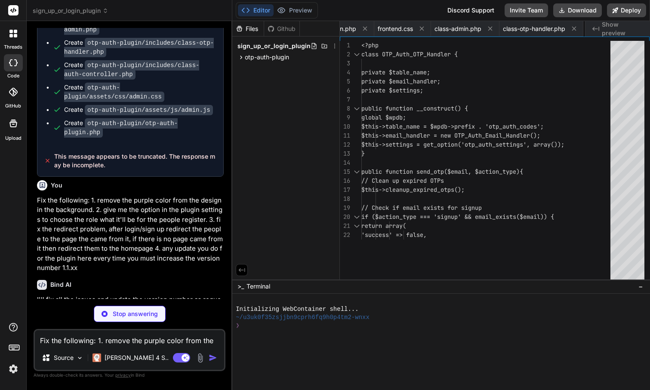
type textarea "x"
type textarea "} }"
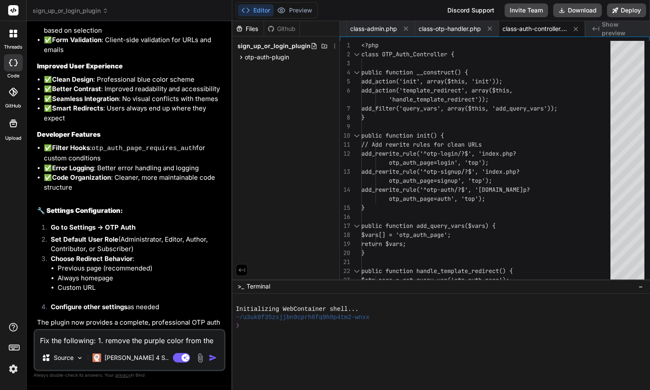
scroll to position [0, 0]
click at [584, 16] on button "Download" at bounding box center [577, 10] width 49 height 14
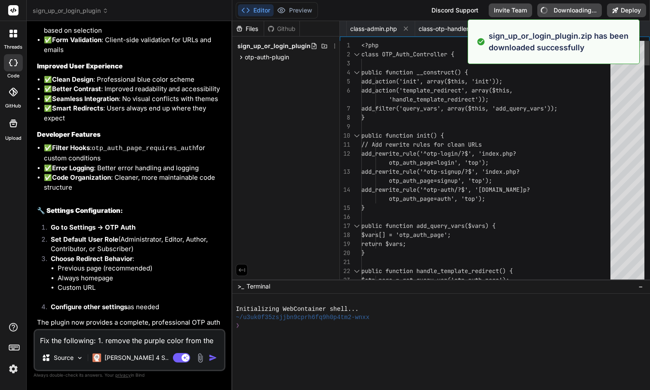
type textarea "x"
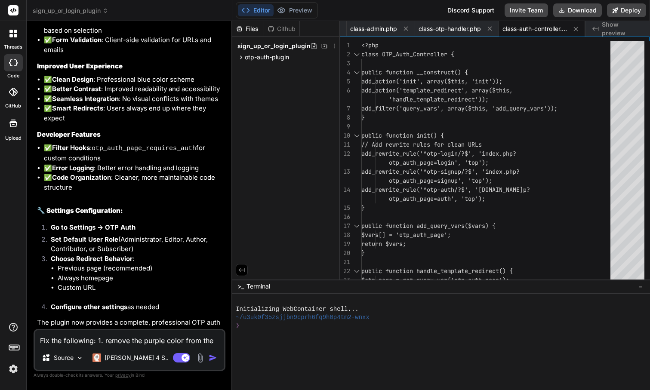
click at [106, 338] on textarea "Fix the following: 1. remove the purple color from the design in the background…" at bounding box center [129, 337] width 189 height 15
type textarea "A"
type textarea "x"
type textarea "As"
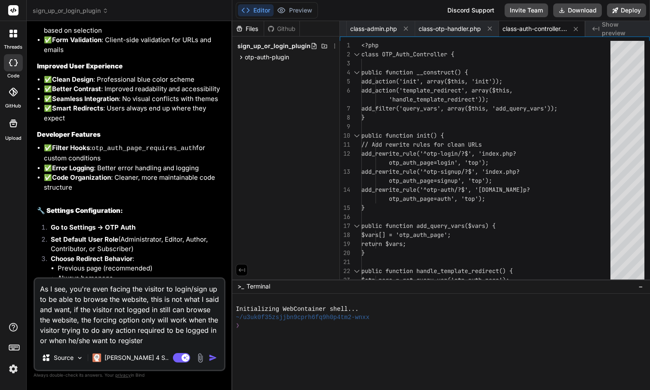
click at [119, 340] on textarea "As I see, you're even facing the visitor to login/sign up to be able to browse …" at bounding box center [129, 312] width 189 height 67
click at [153, 338] on textarea "As I see, you're even facing the visitor to login/sign up to be able to browse …" at bounding box center [129, 312] width 189 height 67
click at [213, 358] on img "button" at bounding box center [213, 357] width 9 height 9
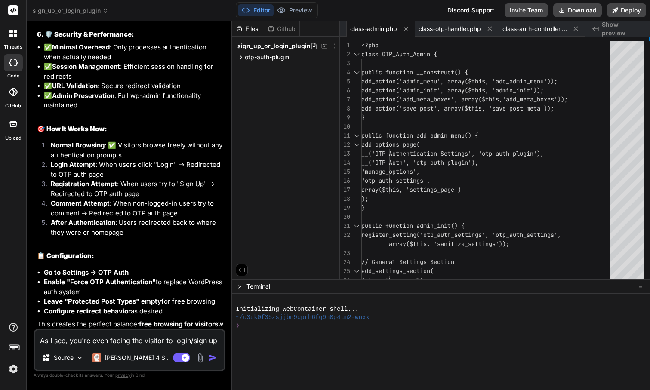
scroll to position [5865, 0]
click at [584, 9] on button "Download" at bounding box center [577, 10] width 49 height 14
click at [104, 11] on icon at bounding box center [105, 11] width 6 height 6
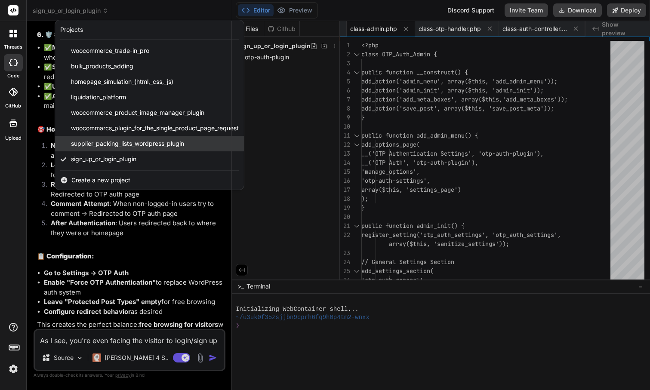
click at [143, 144] on span "supplier_packing_lists_wordpress_plugin" at bounding box center [127, 143] width 113 height 9
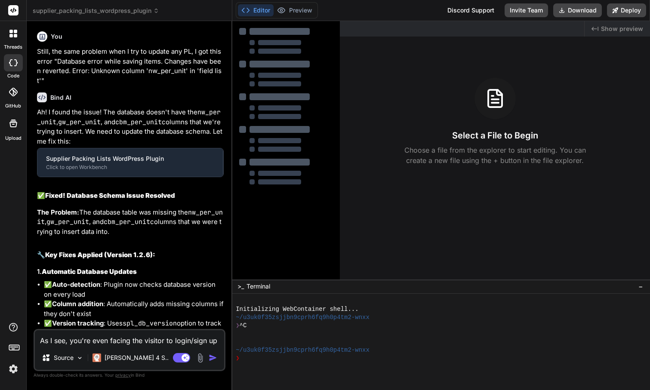
scroll to position [3836, 0]
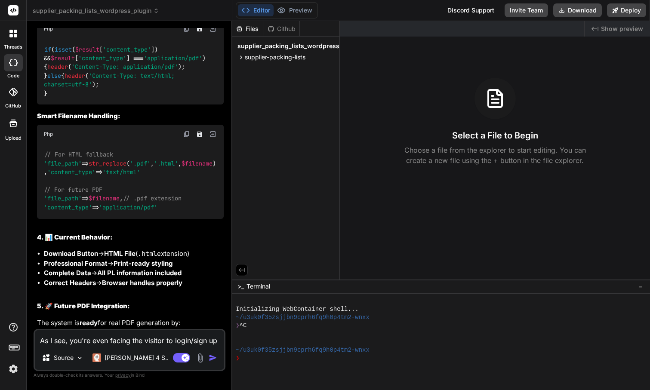
click at [108, 340] on textarea "As I see, you're even facing the visitor to login/sign up to be able to browse …" at bounding box center [129, 337] width 189 height 15
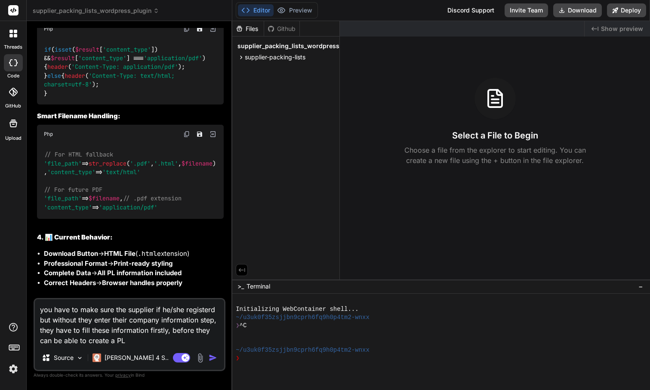
click at [212, 358] on img "button" at bounding box center [213, 357] width 9 height 9
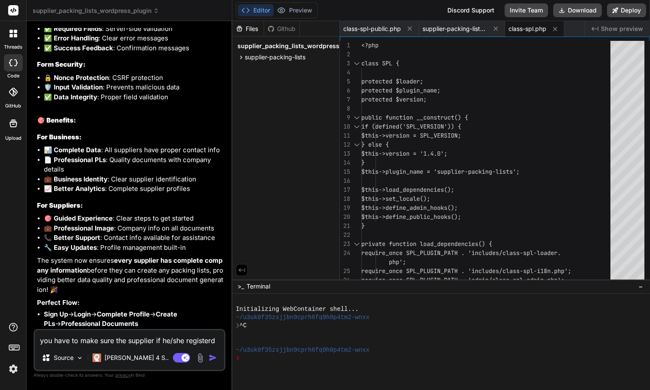
scroll to position [6803, 0]
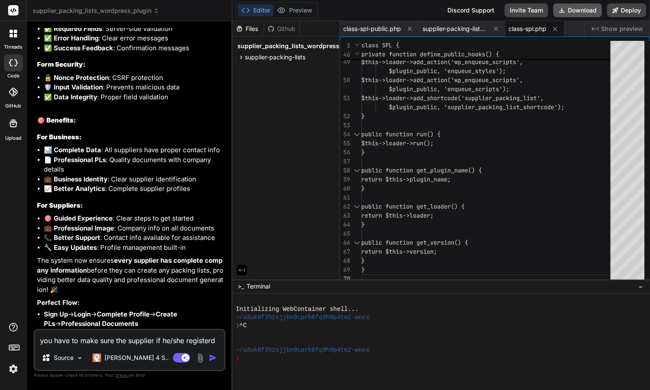
click at [568, 16] on button "Download" at bounding box center [577, 10] width 49 height 14
click at [103, 340] on textarea "you have to make sure the supplier if he/she registerd but without they enter t…" at bounding box center [129, 337] width 189 height 15
